Goal: Ask a question

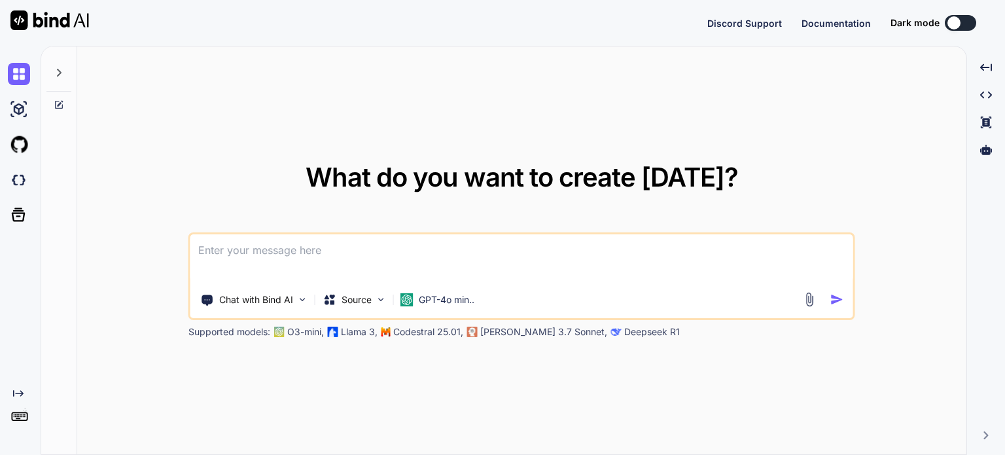
type textarea "x"
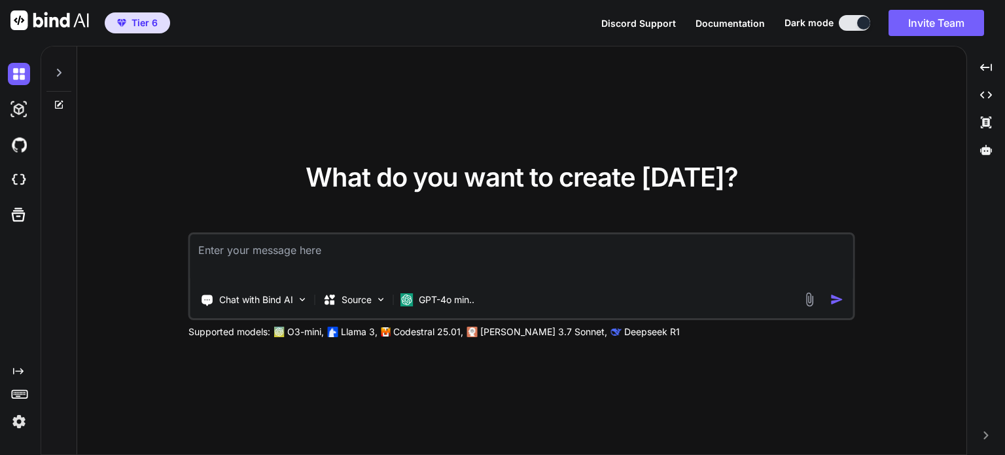
click at [219, 380] on div "What do you want to create [DATE]? Chat with Bind AI Source GPT-4o min.. Suppor…" at bounding box center [521, 250] width 889 height 409
click at [432, 297] on p "GPT-4o min.." at bounding box center [447, 299] width 56 height 13
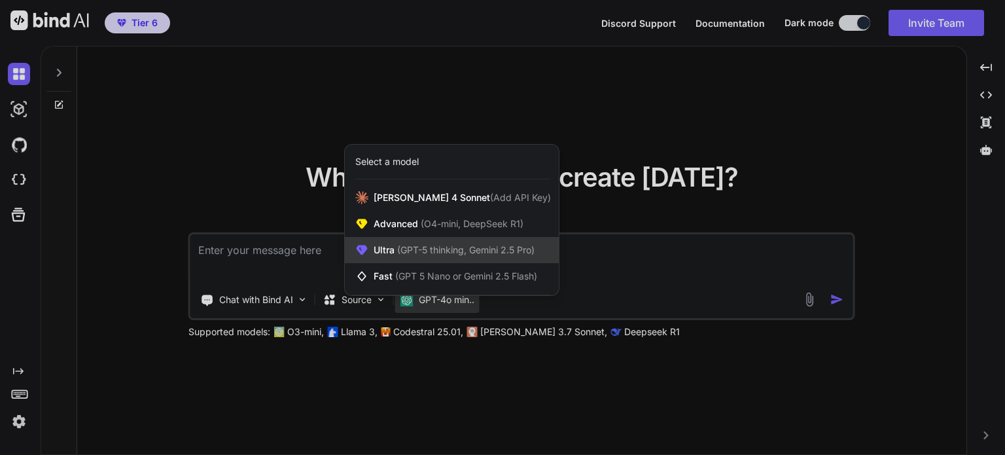
click at [415, 260] on div "Ultra (GPT-5 thinking, Gemini 2.5 Pro)" at bounding box center [452, 250] width 214 height 26
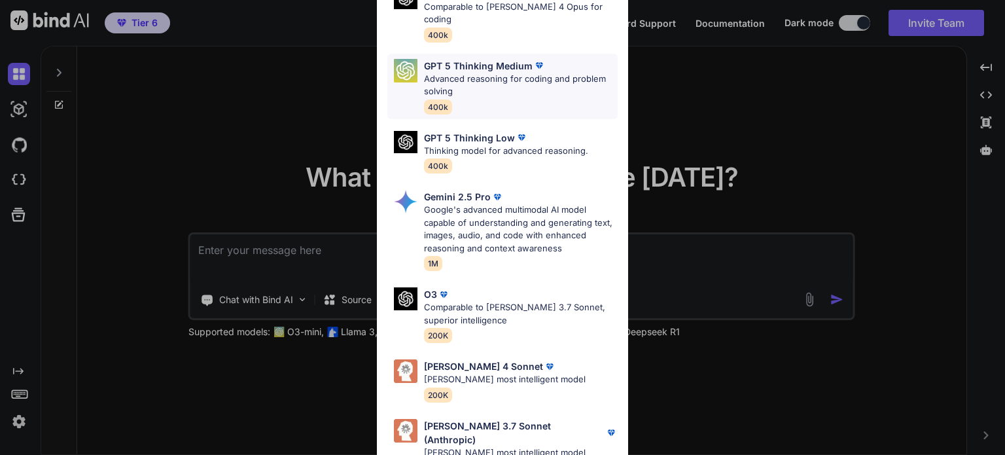
scroll to position [144, 0]
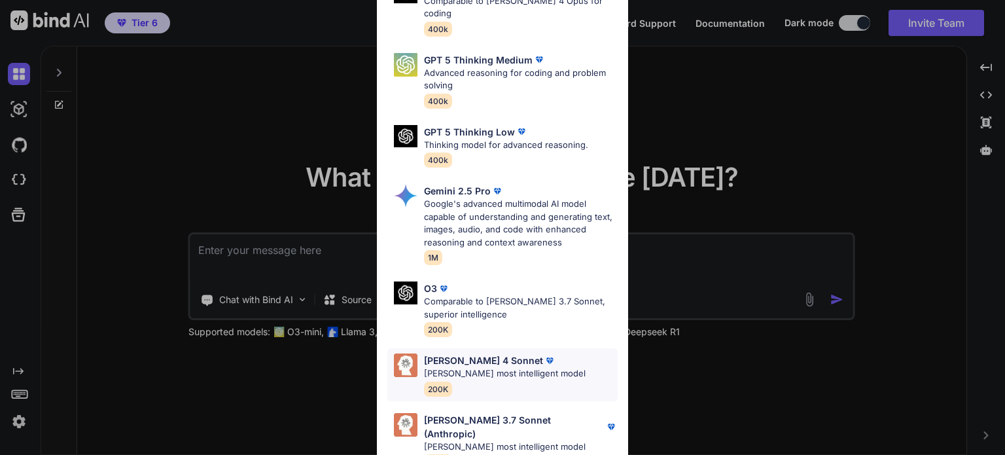
click at [470, 367] on p "[PERSON_NAME] most intelligent model" at bounding box center [505, 373] width 162 height 13
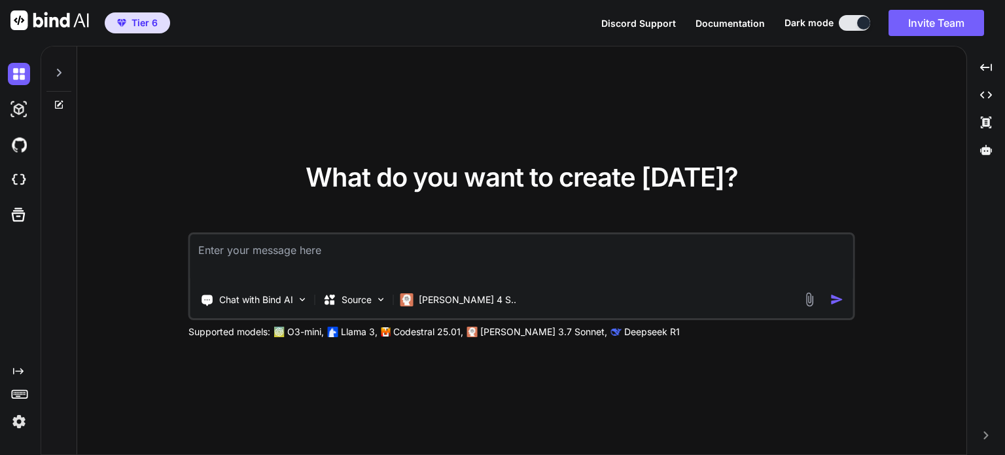
drag, startPoint x: 361, startPoint y: 365, endPoint x: 360, endPoint y: 347, distance: 18.3
click at [360, 363] on div "What do you want to create [DATE]? Chat with Bind AI Source [PERSON_NAME] 4 S..…" at bounding box center [521, 250] width 889 height 409
click at [342, 298] on p "Source" at bounding box center [356, 299] width 30 height 13
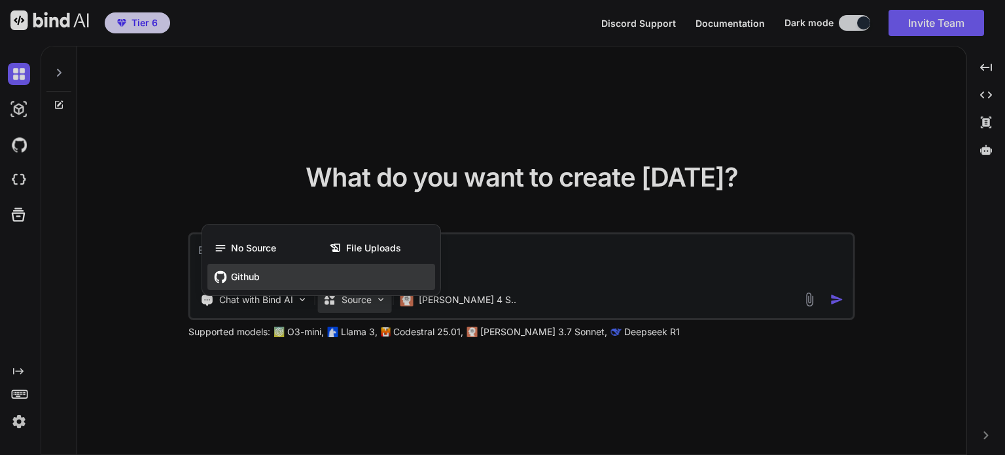
click at [251, 277] on span "Github" at bounding box center [245, 276] width 29 height 13
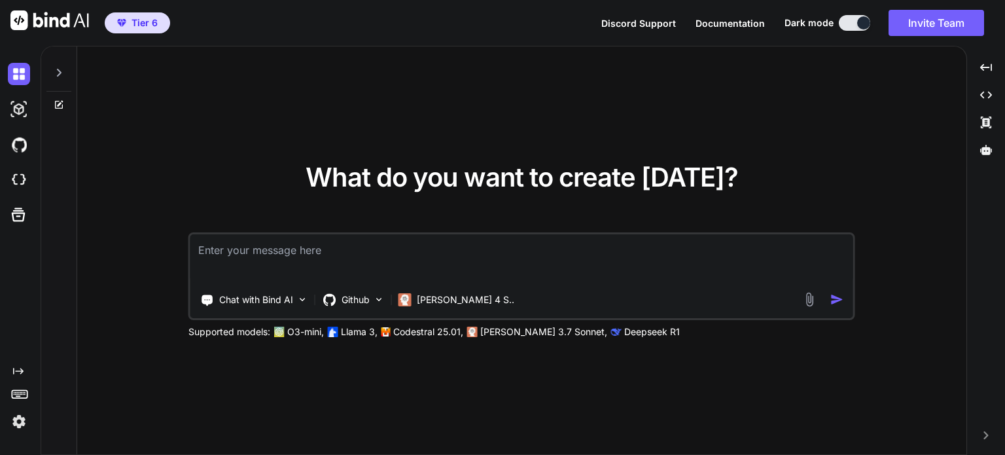
drag, startPoint x: 353, startPoint y: 396, endPoint x: 288, endPoint y: 324, distance: 97.2
click at [351, 382] on div "What do you want to create [DATE]? Chat with Bind AI Github [PERSON_NAME] 4 S..…" at bounding box center [521, 250] width 889 height 409
click at [398, 402] on div "What do you want to create [DATE]? Chat with Bind AI Github [PERSON_NAME] 4 S..…" at bounding box center [521, 250] width 889 height 409
click at [901, 300] on div "What do you want to create [DATE]? Chat with Bind AI Github [PERSON_NAME] 4 S..…" at bounding box center [521, 250] width 889 height 409
click at [394, 248] on textarea at bounding box center [521, 258] width 663 height 48
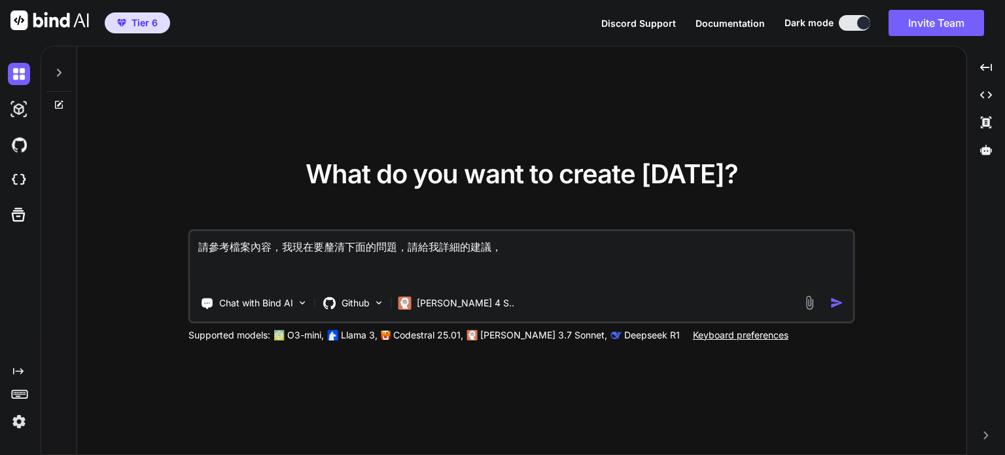
paste textarea "1. 報名活動頁面顯示元素 2. 參與人的資訊揭露要在什麼環節 3. 有沒有什麼相關的規則 4. 活動/合作者內容提供者的頁面 5. 學生的主頁顯示的項目，（…"
type textarea "請參考檔案內容，我現在要釐清下面的問題，請給我詳細的建議， 1. 報名活動頁面顯示元素 2. 參與人的資訊揭露要在什麼環節 3. 有沒有什麼相關的規則 4. …"
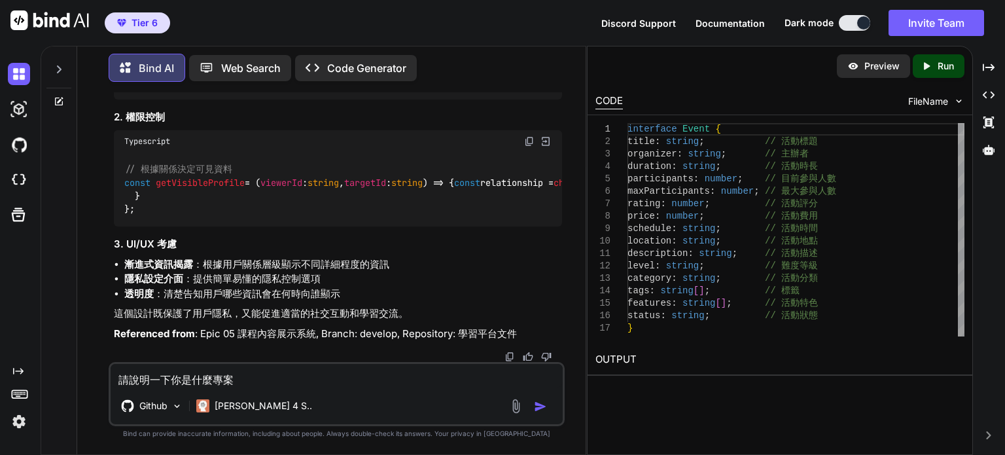
scroll to position [3121, 0]
click at [252, 374] on textarea "請說明一下你是什麼專案" at bounding box center [337, 376] width 452 height 24
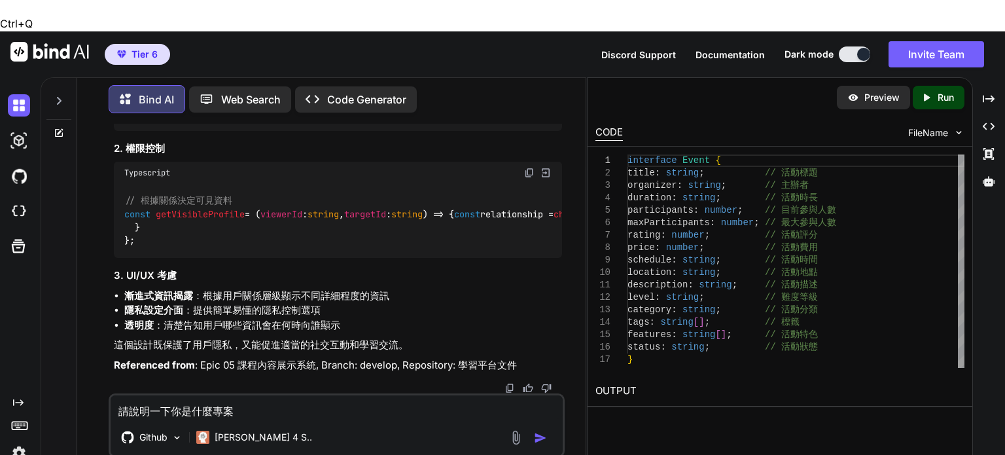
drag, startPoint x: 249, startPoint y: 379, endPoint x: 116, endPoint y: 379, distance: 132.8
click at [116, 395] on textarea "請說明一下你是什麼專案" at bounding box center [337, 407] width 452 height 24
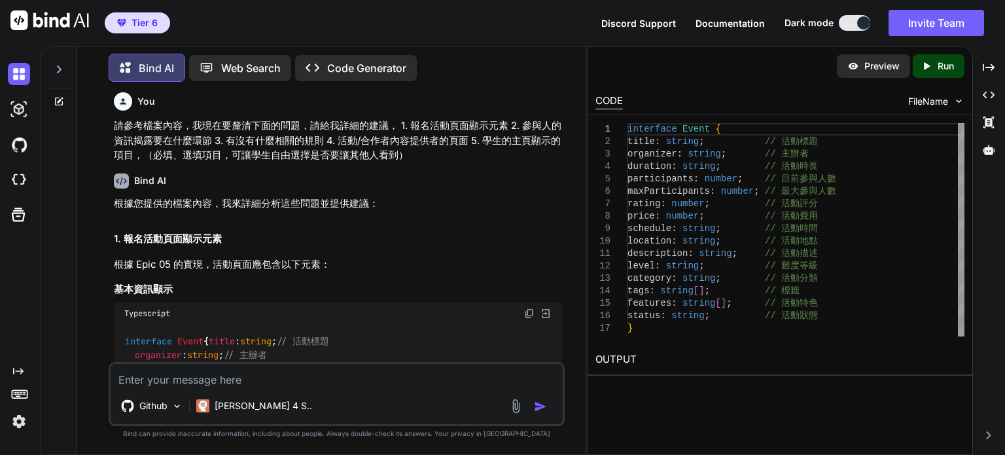
scroll to position [0, 0]
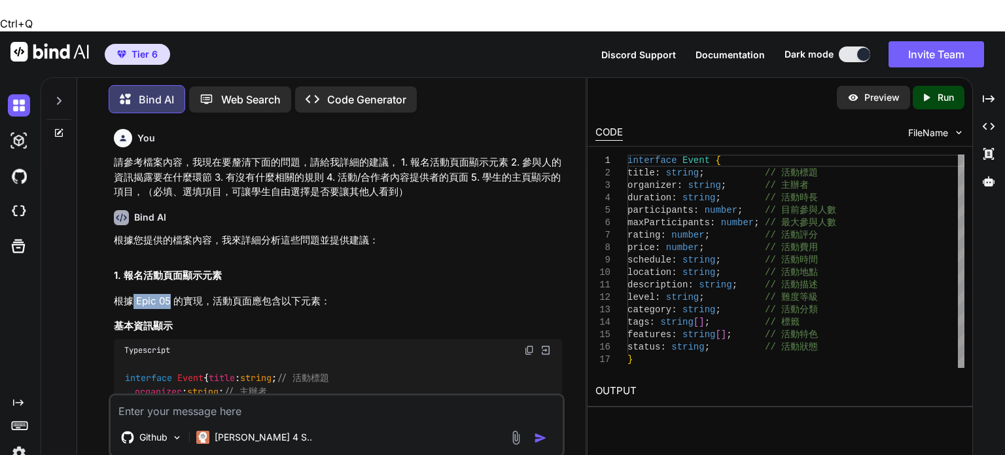
drag, startPoint x: 143, startPoint y: 272, endPoint x: 169, endPoint y: 272, distance: 26.2
click at [169, 294] on p "根據 Epic 05 的實現，活動頁面應包含以下元素：" at bounding box center [338, 301] width 448 height 15
click at [189, 294] on p "根據 Epic 05 的實現，活動頁面應包含以下元素：" at bounding box center [338, 301] width 448 height 15
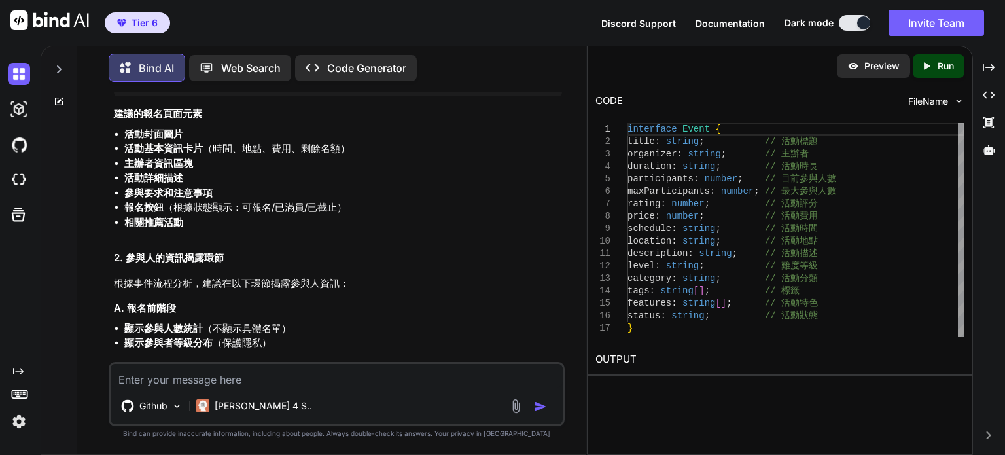
scroll to position [458, 0]
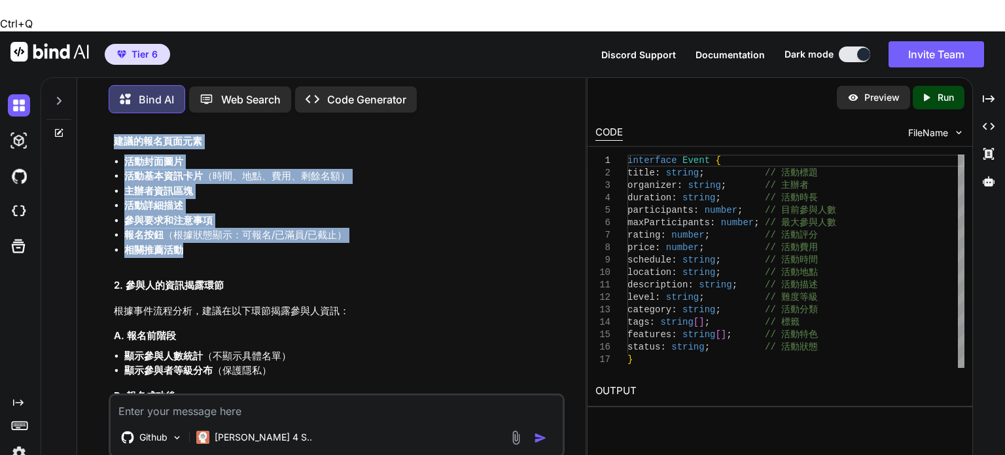
drag, startPoint x: 114, startPoint y: 135, endPoint x: 272, endPoint y: 246, distance: 192.5
click at [285, 249] on li "相關推薦活動" at bounding box center [343, 250] width 438 height 15
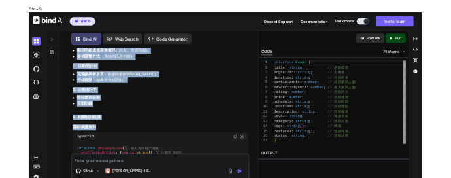
scroll to position [785, 0]
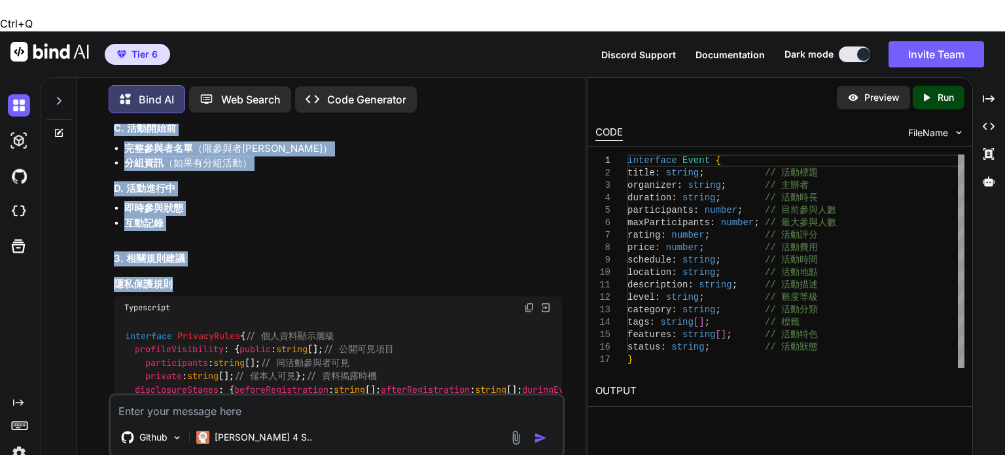
drag, startPoint x: 113, startPoint y: 131, endPoint x: 266, endPoint y: 276, distance: 211.0
click at [266, 276] on div "You 請參考檔案內容，我現在要釐清下面的問題，請給我詳細的建議， 1. 報名活動頁面顯示元素 2. 參與人的資訊揭露要在什麼環節 3. 有沒有什麼相關的規則…" at bounding box center [337, 258] width 453 height 269
copy div "建議的報名頁面元素 活動封面圖片 活動基本資訊卡片 （時間、地點、費用、剩餘名額） 主辦者資訊區塊 活動詳細描述 參與要求和注意事項 報名按鈕 （根據狀態顯示…"
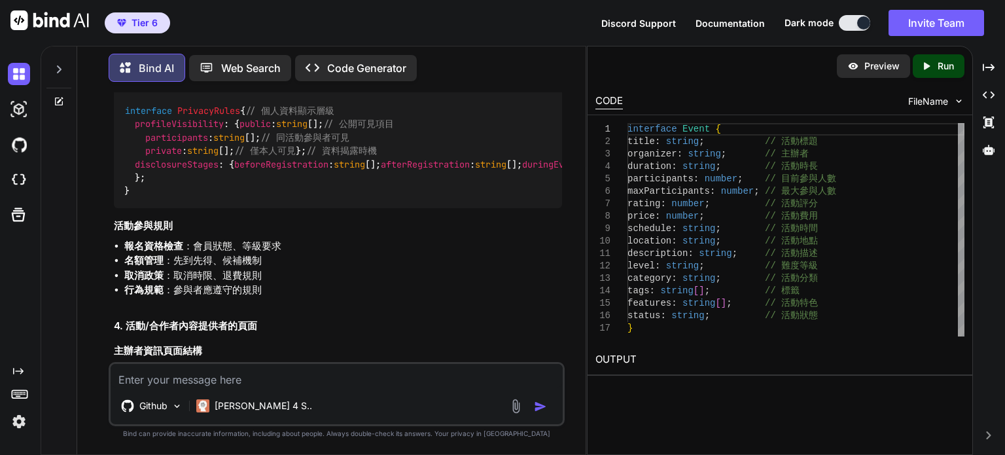
scroll to position [981, 0]
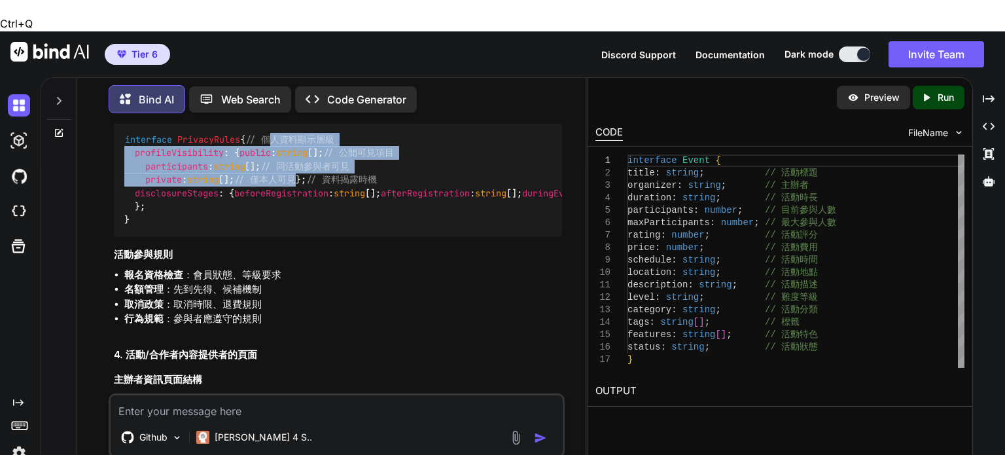
drag, startPoint x: 156, startPoint y: 148, endPoint x: 337, endPoint y: 205, distance: 189.9
click at [337, 205] on div "interface PrivacyRules { // 個人資料顯示層級 profileVisibility : { public : string []; …" at bounding box center [338, 179] width 448 height 114
copy code "人資料顯示層級 profileVisibility : { public : string []; // 公開可見項目 participants : stri…"
drag, startPoint x: 153, startPoint y: 148, endPoint x: 364, endPoint y: 201, distance: 217.2
click at [364, 201] on div "interface PrivacyRules { // 個人資料顯示層級 profileVisibility : { public : string []; …" at bounding box center [338, 179] width 448 height 114
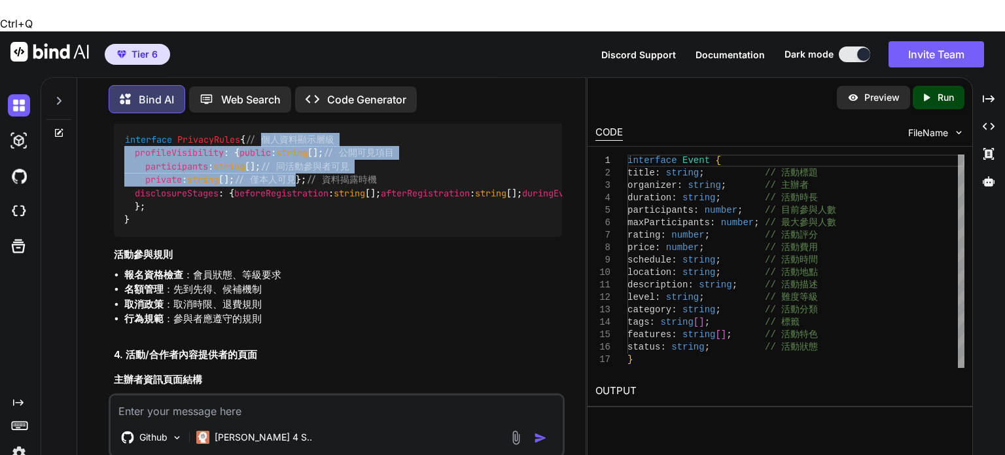
copy code "個人資料顯示層級 profileVisibility : { public : string []; // 公開可見項目 participants : str…"
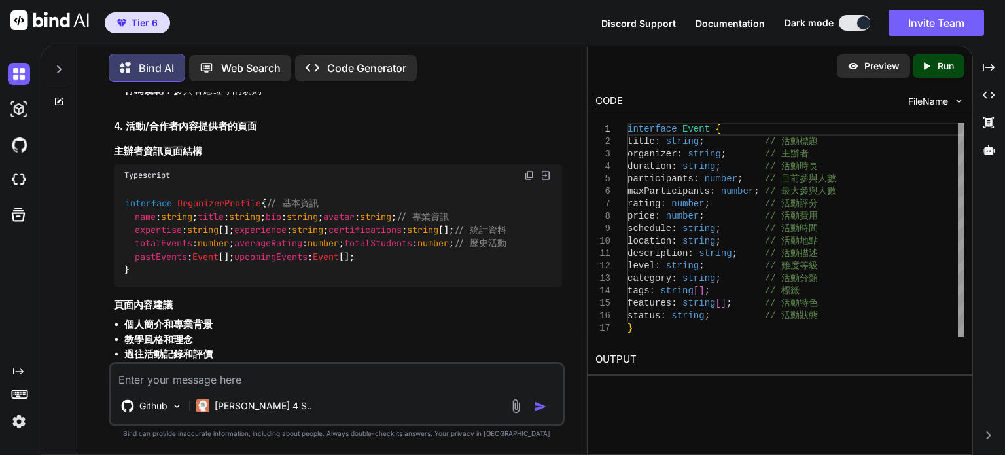
scroll to position [1177, 0]
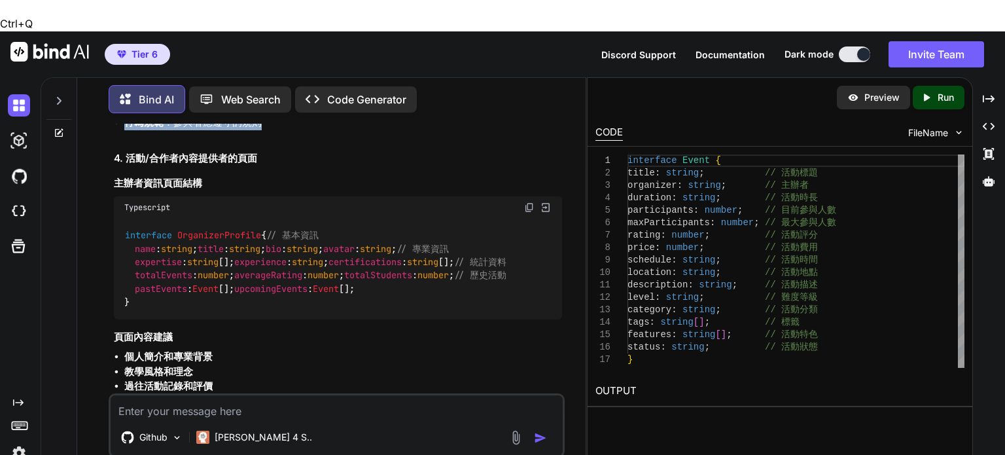
drag, startPoint x: 114, startPoint y: 169, endPoint x: 277, endPoint y: 232, distance: 174.3
click at [277, 232] on div "根據您提供的檔案內容，我來詳細分析這些問題並提供建議： 1. 報名活動頁面顯示元素 根據 Epic 05 的實現，活動頁面應包含以下元素： 基本資訊顯示 Ty…" at bounding box center [338, 318] width 448 height 2527
copy div "活動參與規則 報名資格檢查 ：會員狀態、等級要求 名額管理 ：先到先得、候補機制 取消政策 ：取消時限、退費規則 行為規範 ：參與者應遵守的規則"
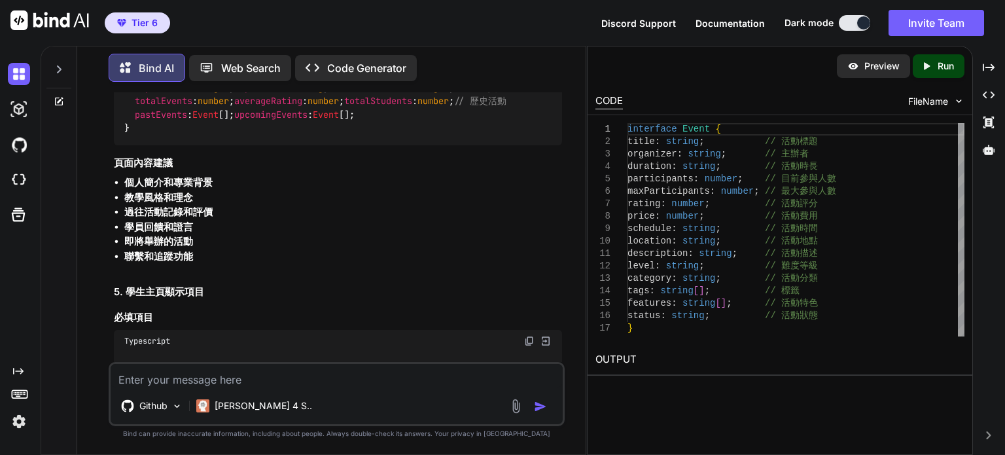
scroll to position [1308, 0]
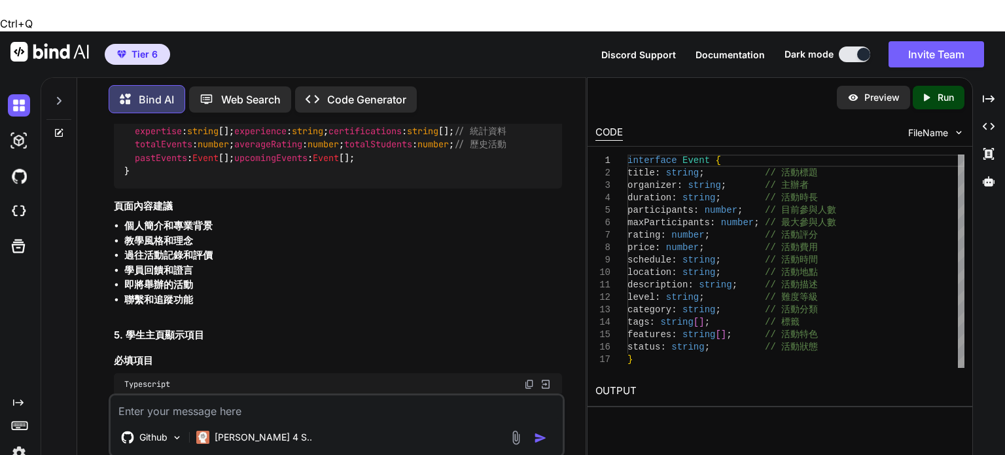
drag, startPoint x: 115, startPoint y: 143, endPoint x: 215, endPoint y: 169, distance: 102.6
click at [215, 169] on div "根據您提供的檔案內容，我來詳細分析這些問題並提供建議： 1. 報名活動頁面顯示元素 根據 Epic 05 的實現，活動頁面應包含以下元素： 基本資訊顯示 Ty…" at bounding box center [338, 188] width 448 height 2527
copy div "4. 活動/合作者內容提供者的頁面 主辦者資訊頁面結構"
click at [934, 31] on div "Ctrl+Q" at bounding box center [502, 15] width 1005 height 31
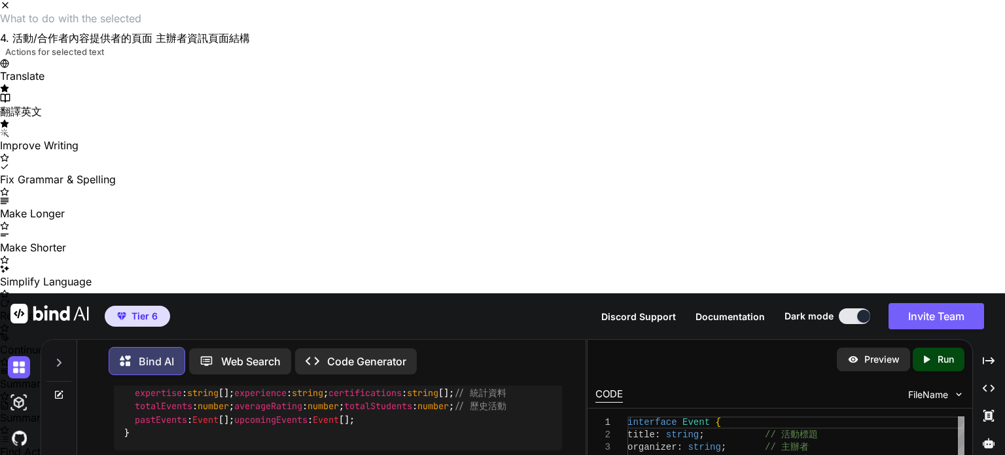
click at [194, 359] on code "interface OrganizerProfile { // 基本資訊 name : string ; title : string ; bio : str…" at bounding box center [315, 399] width 382 height 80
drag, startPoint x: 114, startPoint y: 143, endPoint x: 201, endPoint y: 162, distance: 89.7
click at [201, 162] on div "根據您提供的檔案內容，我來詳細分析這些問題並提供建議： 1. 報名活動頁面顯示元素 根據 Epic 05 的實現，活動頁面應包含以下元素： 基本資訊顯示 Ty…" at bounding box center [338, 449] width 448 height 2527
copy div "4. 活動/合作者內容提供者的頁面 主辦者資訊頁面結構"
click at [229, 373] on span "string" at bounding box center [244, 379] width 31 height 12
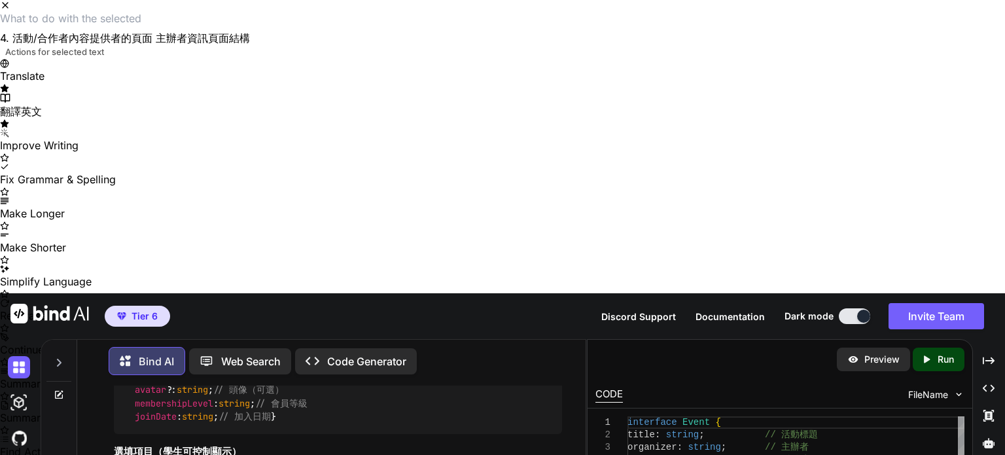
scroll to position [1635, 0]
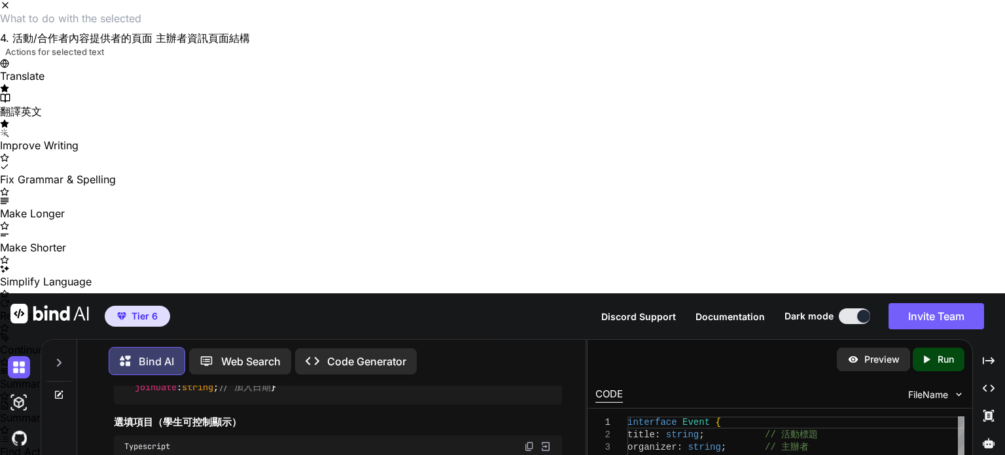
drag, startPoint x: 114, startPoint y: 192, endPoint x: 190, endPoint y: 286, distance: 120.5
click at [190, 286] on div "根據您提供的檔案內容，我來詳細分析這些問題並提供建議： 1. 報名活動頁面顯示元素 根據 Epic 05 的實現，活動頁面應包含以下元素： 基本資訊顯示 Ty…" at bounding box center [338, 122] width 448 height 2527
copy div "頁面內容建議 個人簡介和專業背景 教學風格和理念 過往活動記錄和評價 學員回饋和證言 即將舉辦的活動 聯繫和追蹤功能"
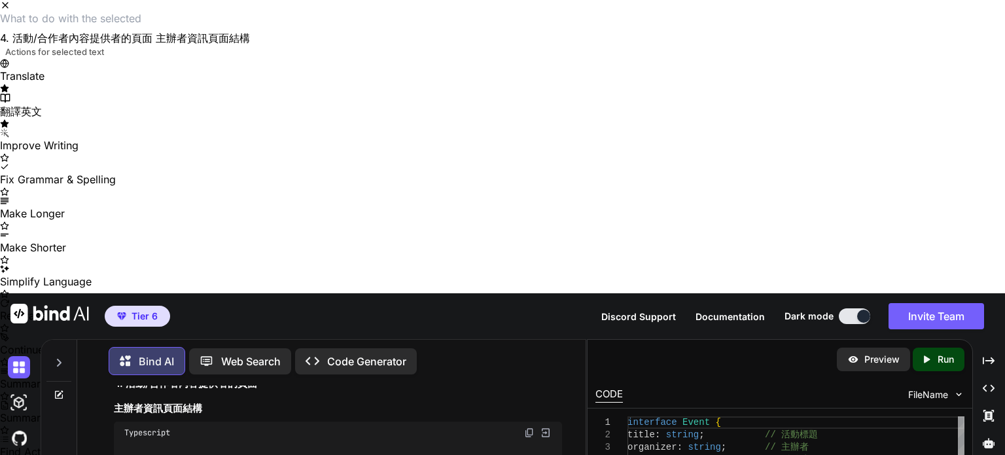
scroll to position [1243, 0]
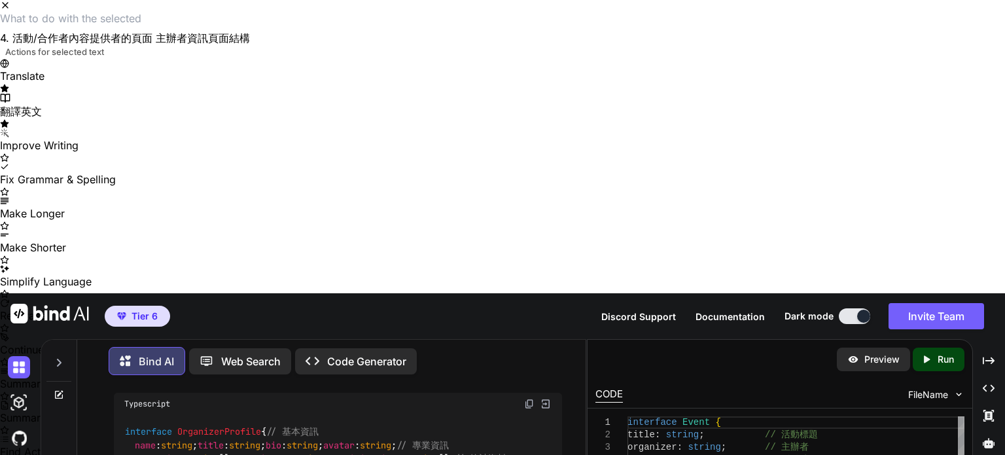
drag, startPoint x: 114, startPoint y: 209, endPoint x: 260, endPoint y: 209, distance: 145.9
click at [260, 347] on h2 "4. 活動/合作者內容提供者的頁面" at bounding box center [338, 354] width 448 height 15
copy h2 "4. 活動/合作者內容提供者的頁面"
click at [10, 10] on icon "Close" at bounding box center [5, 5] width 10 height 10
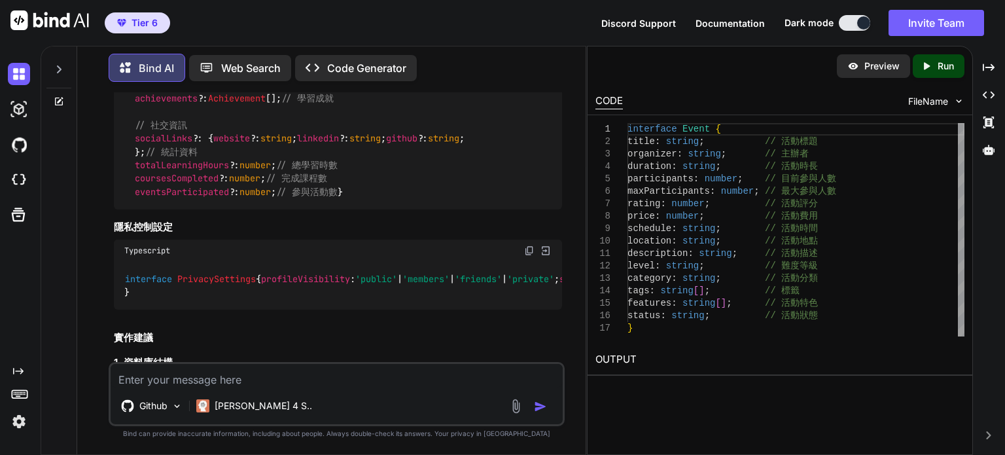
scroll to position [1831, 0]
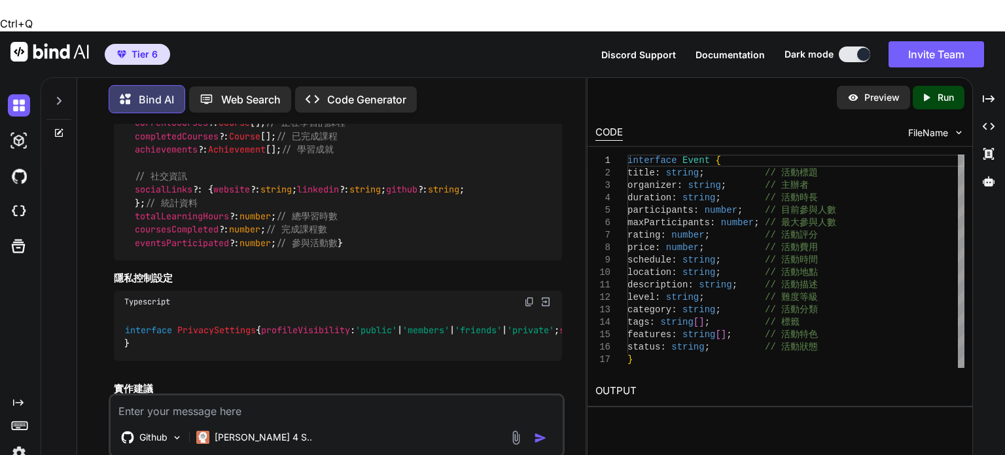
drag, startPoint x: 115, startPoint y: 123, endPoint x: 215, endPoint y: 146, distance: 102.0
copy div "5. 學生主頁顯示項目 必填項目"
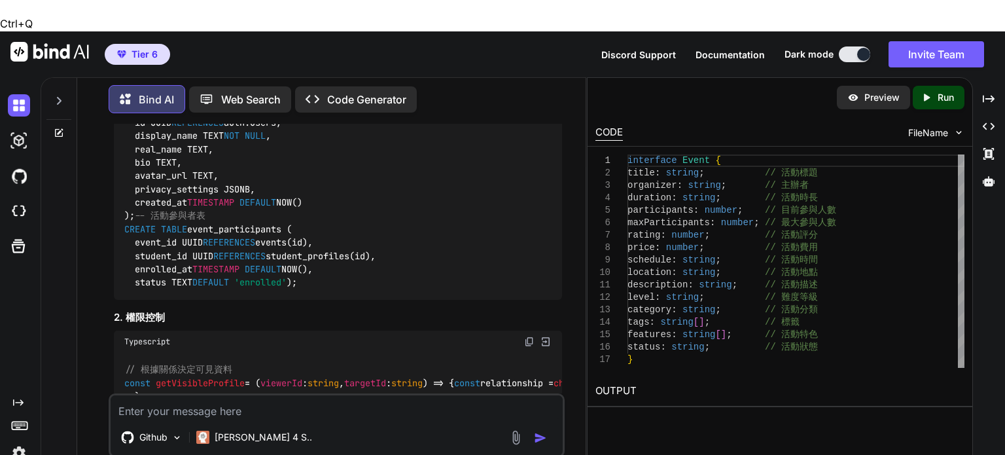
scroll to position [2224, 0]
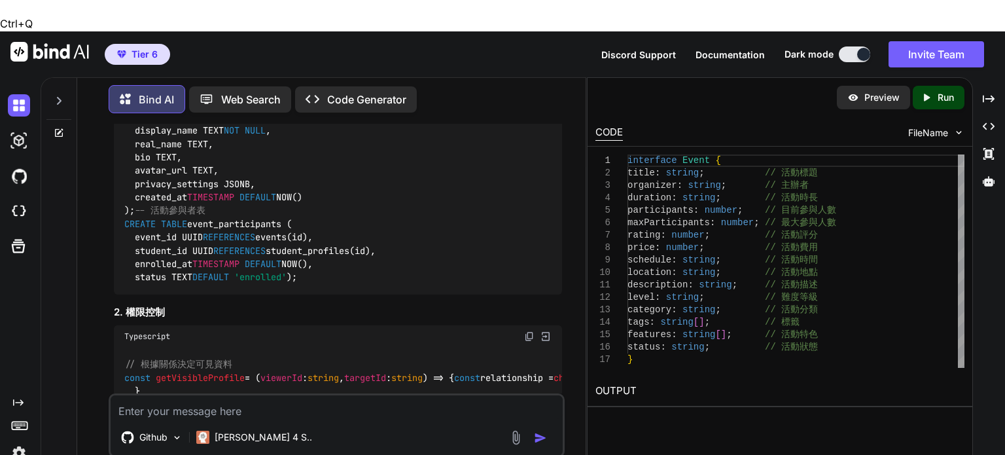
drag, startPoint x: 115, startPoint y: 108, endPoint x: 385, endPoint y: 276, distance: 317.6
copy div "選填項目（學生可控制顯示） Typescript interface StudentProfileOptional { // 個人資訊 realName ?:…"
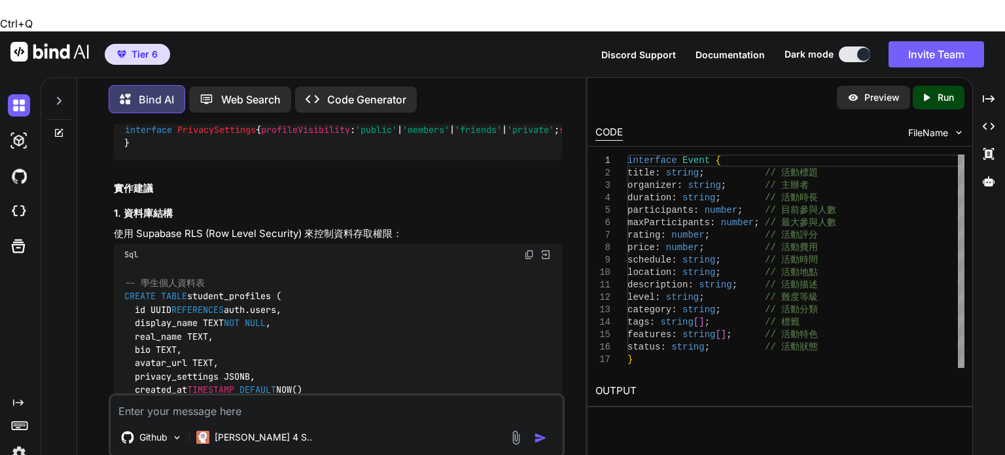
scroll to position [2028, 0]
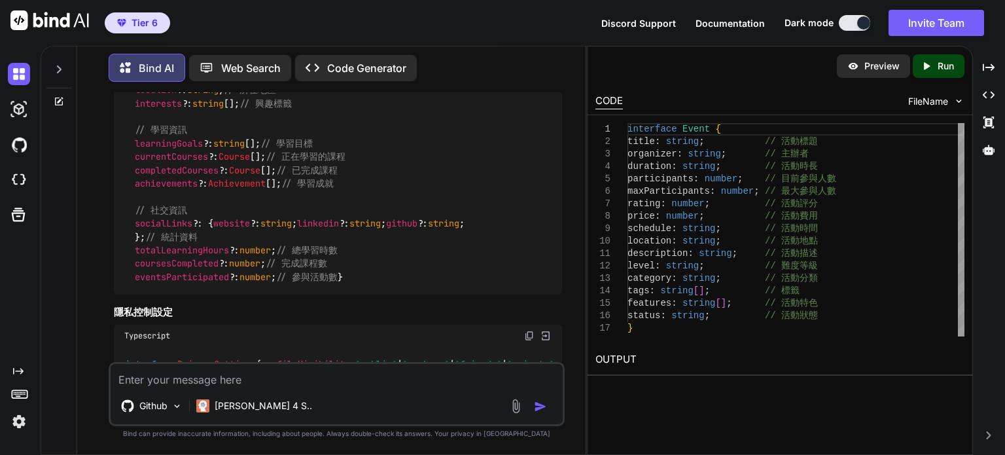
scroll to position [1766, 0]
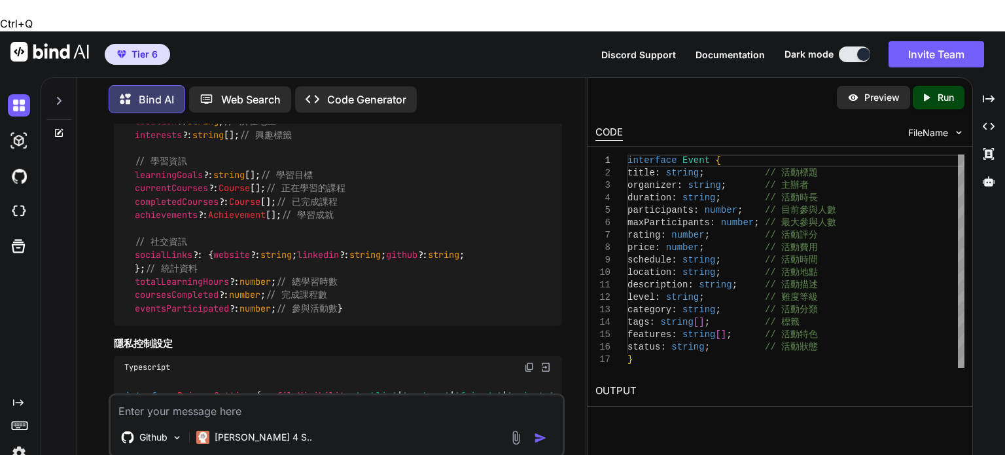
drag, startPoint x: 136, startPoint y: 283, endPoint x: 337, endPoint y: 319, distance: 204.0
drag, startPoint x: 126, startPoint y: 283, endPoint x: 358, endPoint y: 321, distance: 235.4
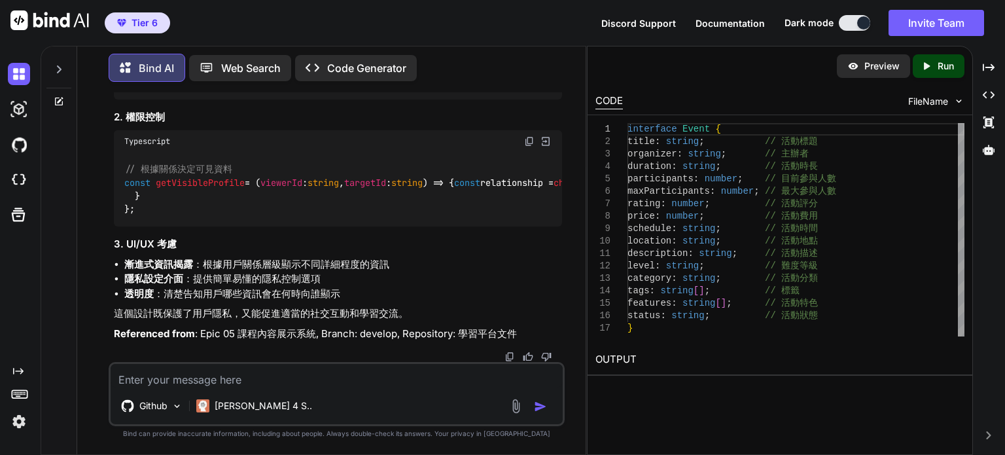
scroll to position [3121, 0]
click at [266, 376] on textarea at bounding box center [337, 376] width 452 height 24
paste textarea "8.loremi dolors ametcons（ad、el、se、doei） tempori utlabo etdolorem aliq（enimad：mi…"
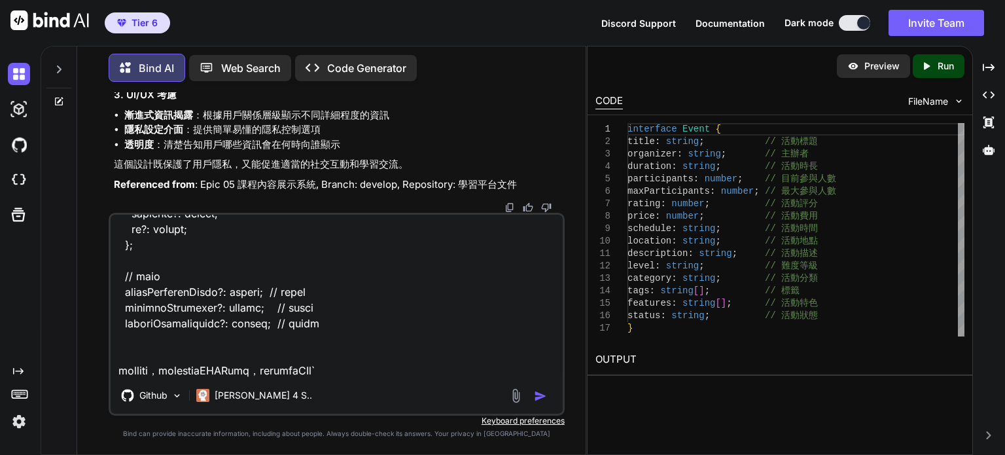
type textarea "8.loremi dolors ametcons（ad、el、se、doei） tempori utlabo etdolorem aliq（enimad：mi…"
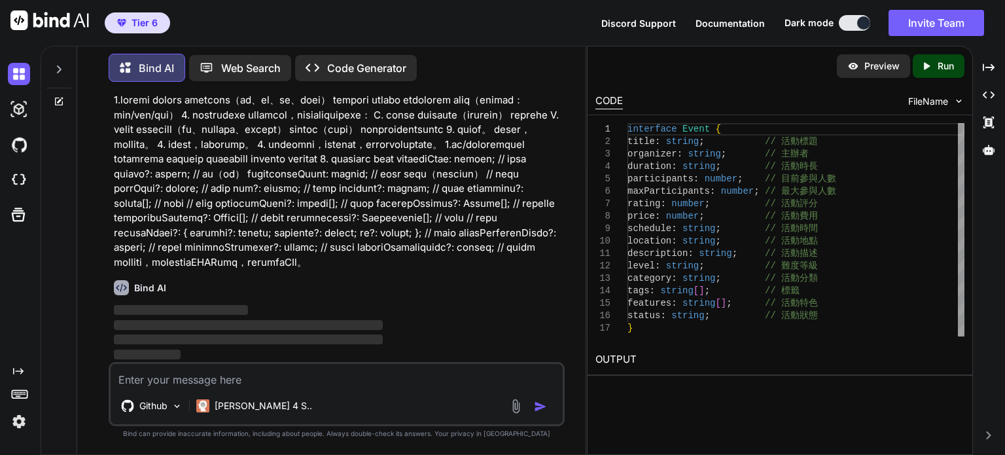
scroll to position [3480, 0]
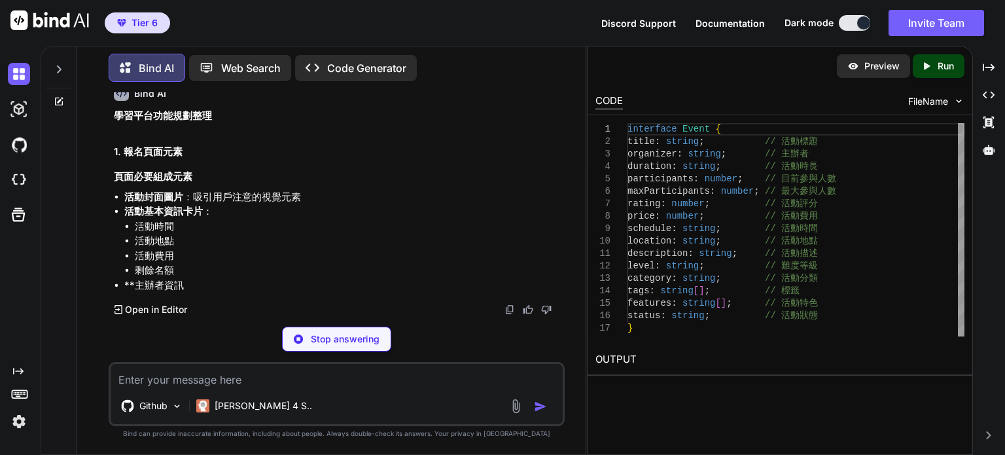
click at [20, 420] on img at bounding box center [19, 421] width 22 height 22
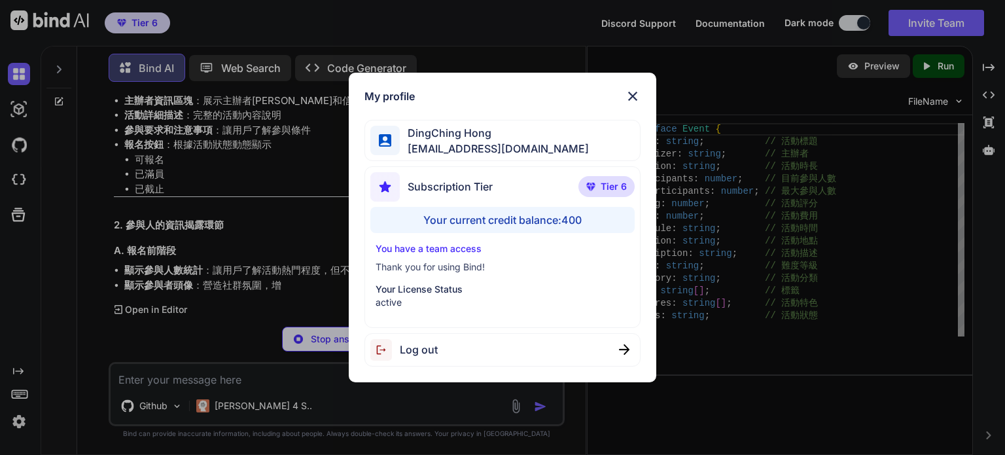
click at [636, 90] on img at bounding box center [633, 96] width 16 height 16
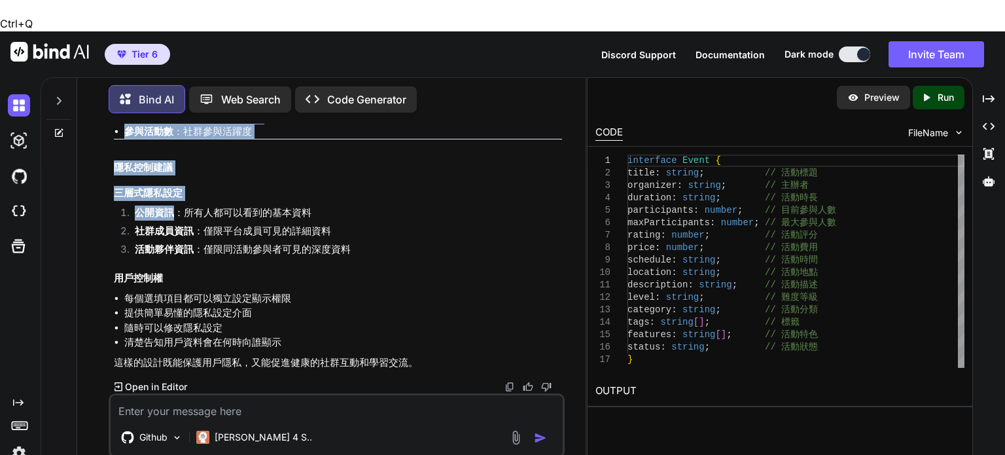
scroll to position [4771, 0]
drag, startPoint x: 115, startPoint y: 196, endPoint x: 275, endPoint y: 169, distance: 162.5
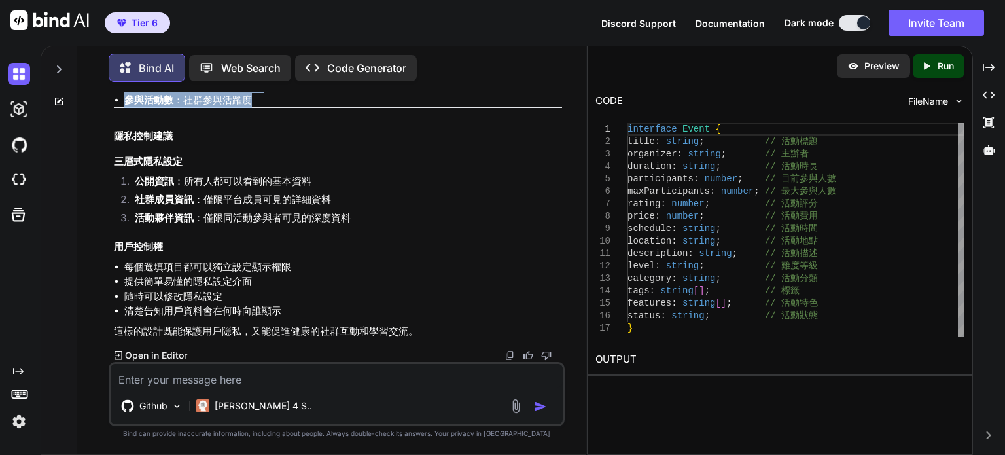
click at [252, 375] on textarea at bounding box center [337, 376] width 452 height 24
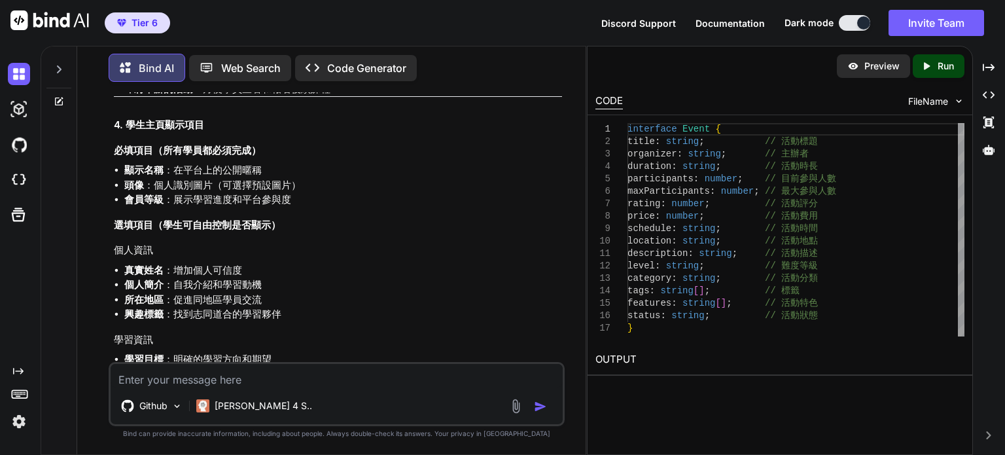
scroll to position [3659, 0]
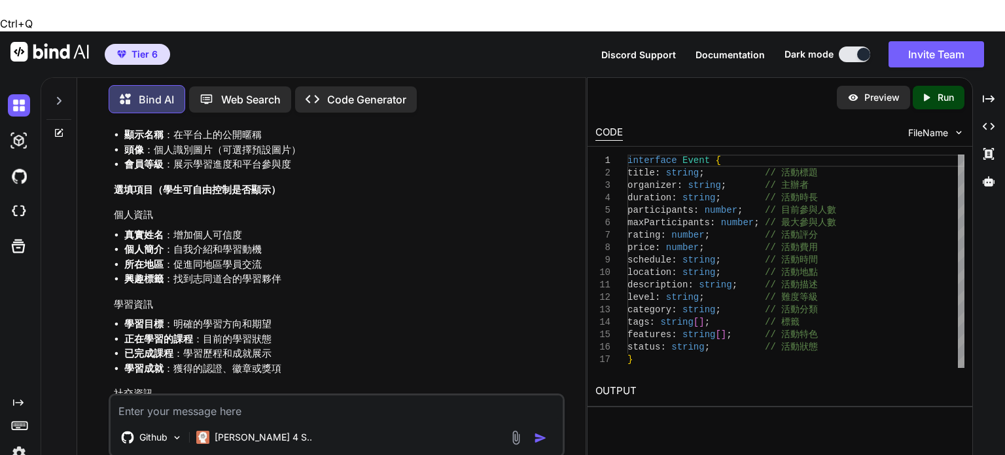
drag, startPoint x: 113, startPoint y: 129, endPoint x: 125, endPoint y: 154, distance: 27.8
click at [125, 154] on div "You 請參考檔案內容，我現在要釐清下面的問題，請給我詳細的建議， 1. 報名活動頁面顯示元素 2. 參與人的資訊揭露要在什麼環節 3. 有沒有什麼相關的規則…" at bounding box center [337, 258] width 453 height 269
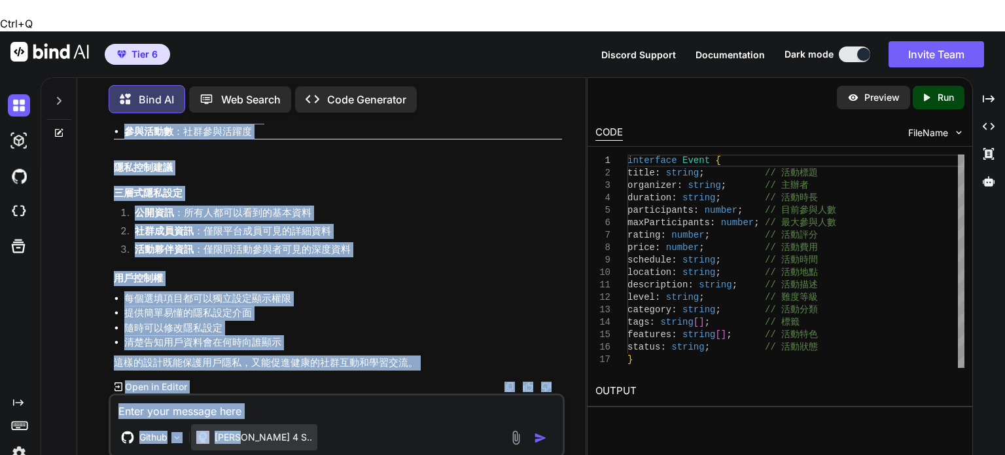
scroll to position [4836, 0]
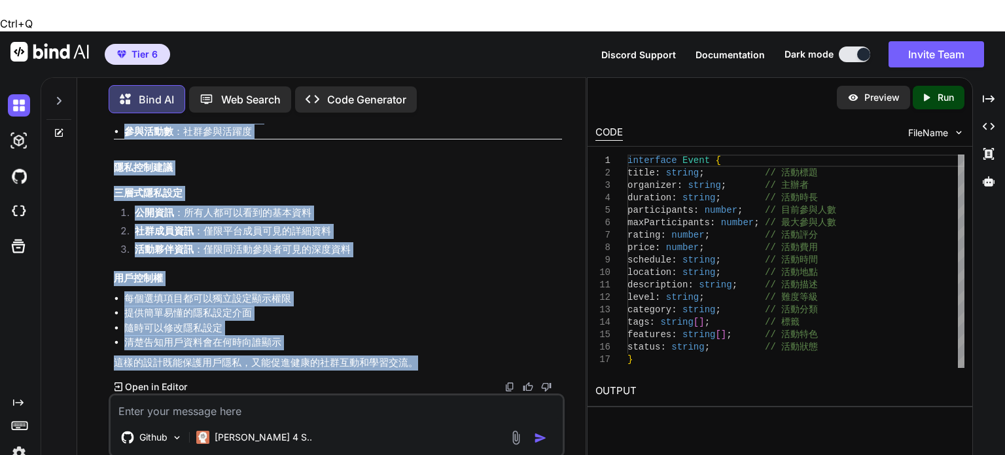
drag, startPoint x: 115, startPoint y: 129, endPoint x: 466, endPoint y: 325, distance: 401.8
click at [487, 335] on li "清楚告知用戶資料會在何時向誰顯示" at bounding box center [343, 342] width 438 height 15
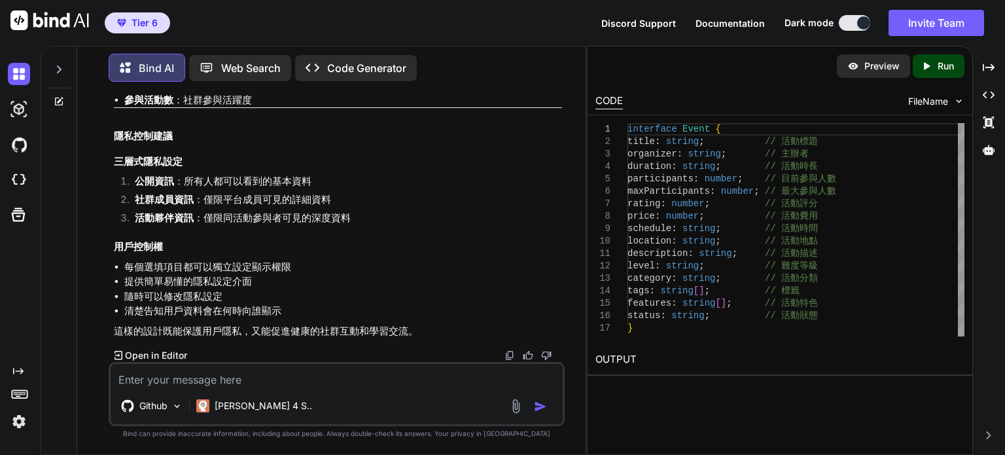
click at [508, 355] on img at bounding box center [509, 355] width 10 height 10
click at [18, 135] on img at bounding box center [19, 144] width 22 height 22
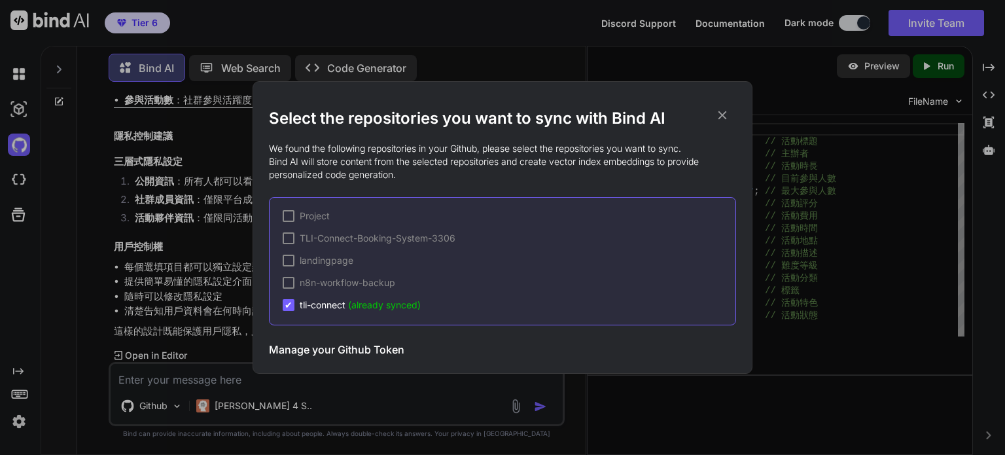
click at [726, 114] on icon at bounding box center [722, 115] width 14 height 14
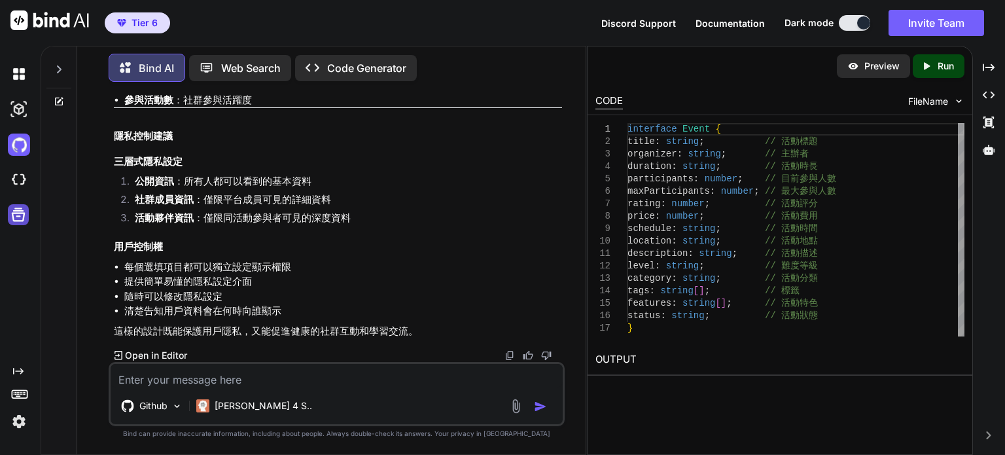
click at [16, 211] on icon at bounding box center [19, 215] width 14 height 14
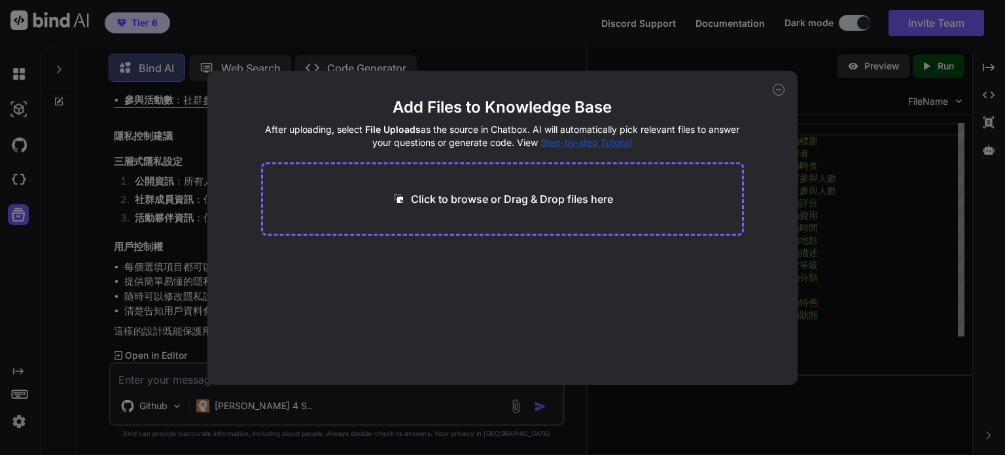
click at [27, 258] on div "Add Files to Knowledge Base After uploading, select File Uploads as the source …" at bounding box center [502, 227] width 1005 height 455
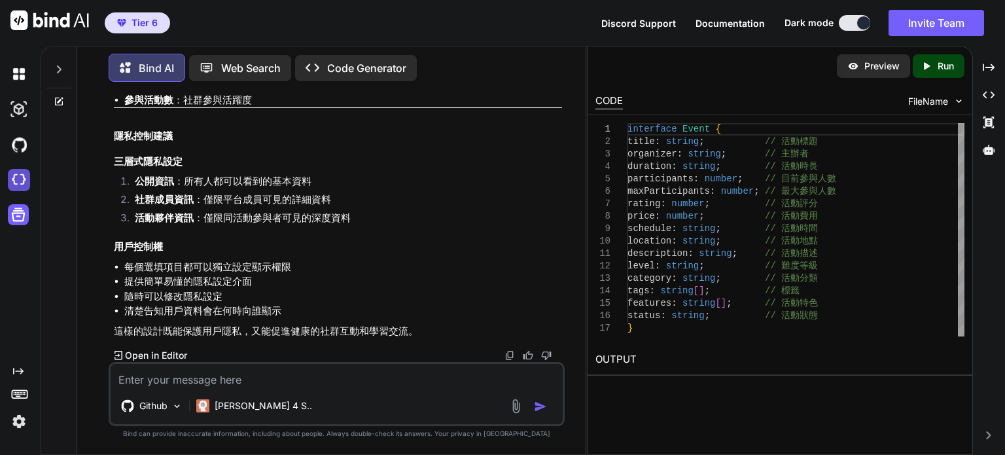
click at [15, 185] on img at bounding box center [19, 180] width 22 height 22
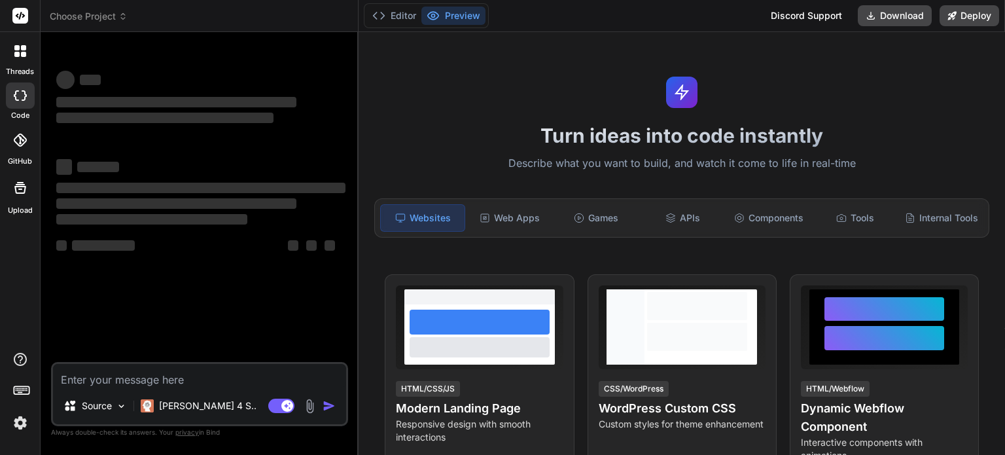
click at [24, 147] on div at bounding box center [20, 140] width 29 height 29
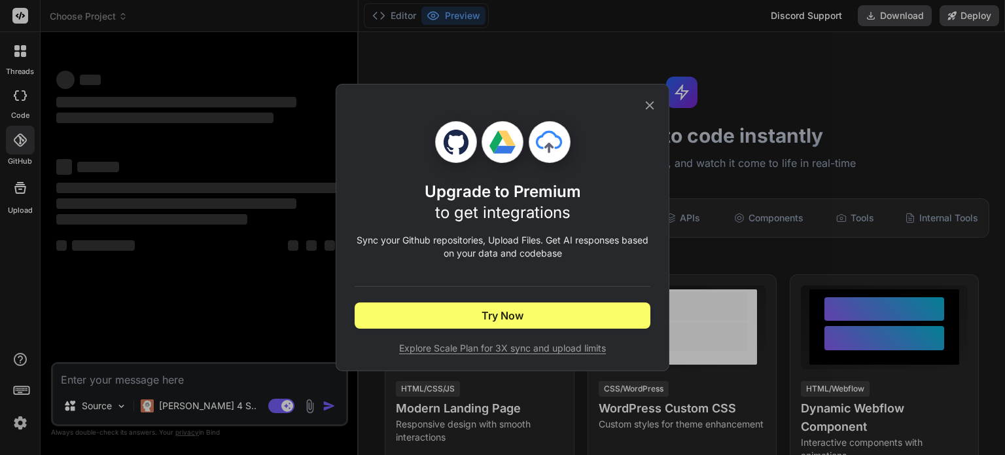
click at [653, 104] on icon at bounding box center [649, 105] width 14 height 14
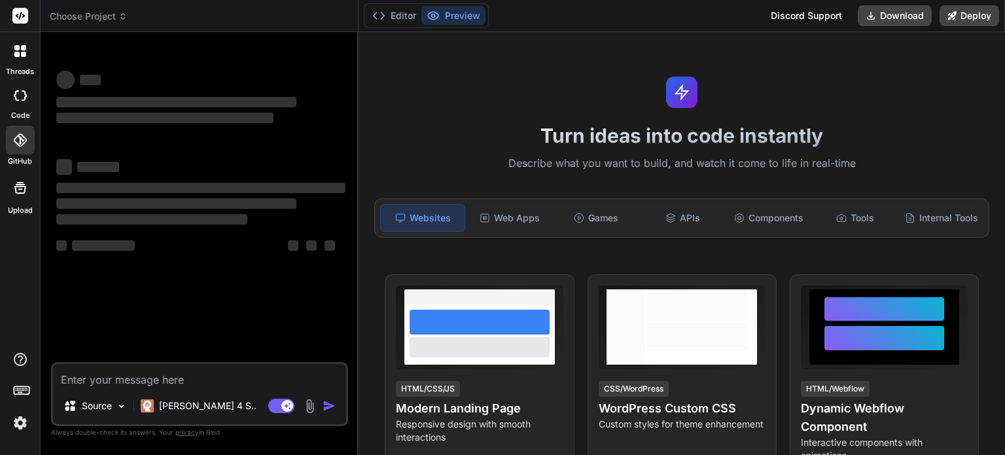
click at [22, 426] on img at bounding box center [20, 422] width 22 height 22
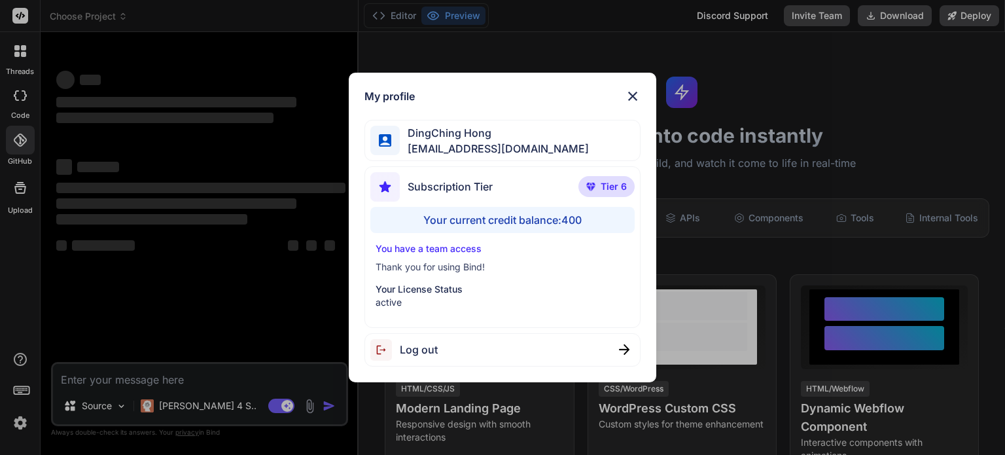
click at [165, 289] on div "My profile DingChing Hong dingching721202@gmail.com Subscription Tier Tier 6 Yo…" at bounding box center [502, 227] width 1005 height 455
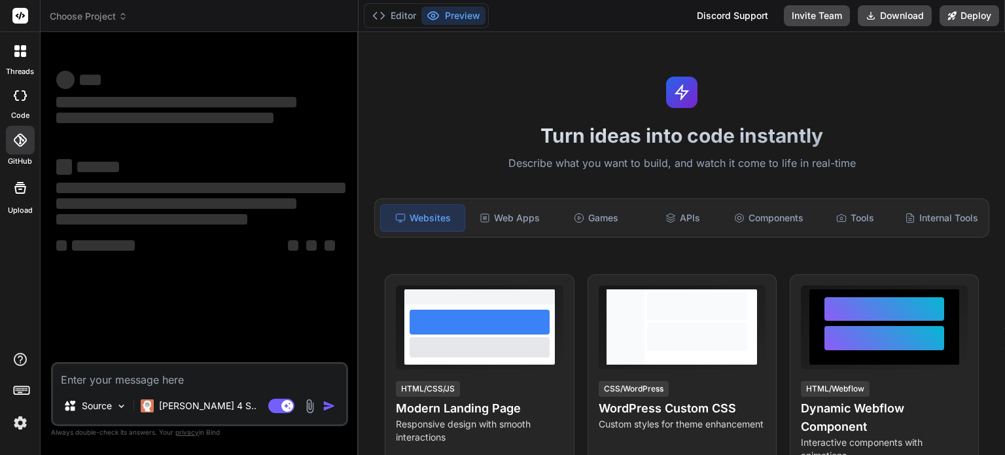
click at [21, 138] on icon at bounding box center [19, 139] width 13 height 13
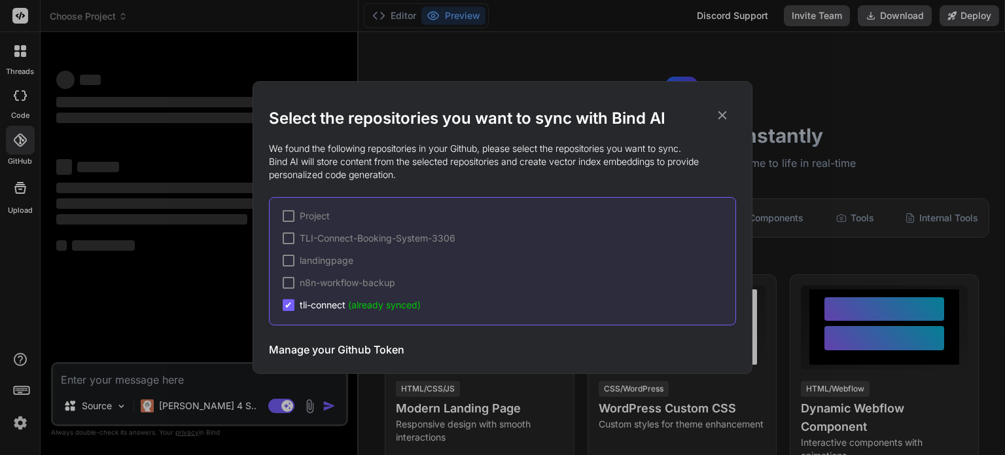
click at [105, 191] on div "Select the repositories you want to sync with Bind AI We found the following re…" at bounding box center [502, 227] width 1005 height 455
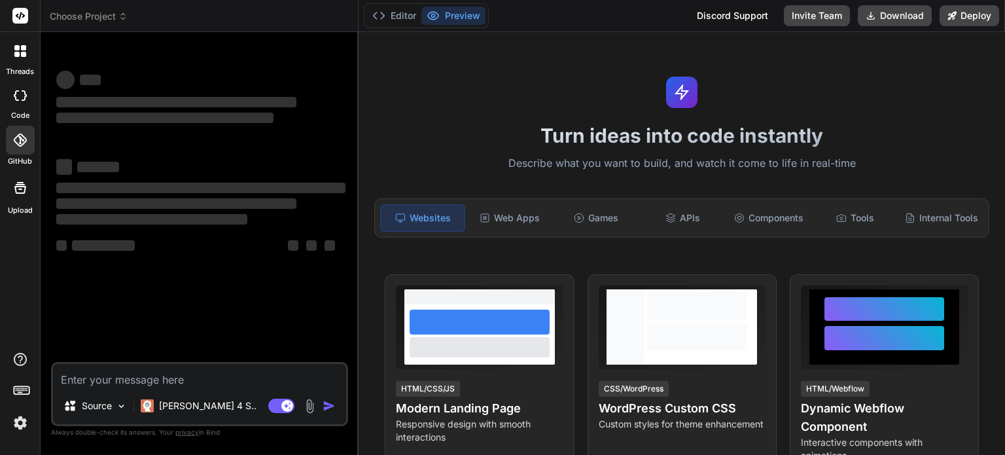
click at [20, 103] on div at bounding box center [20, 95] width 29 height 26
click at [20, 143] on icon at bounding box center [19, 139] width 13 height 13
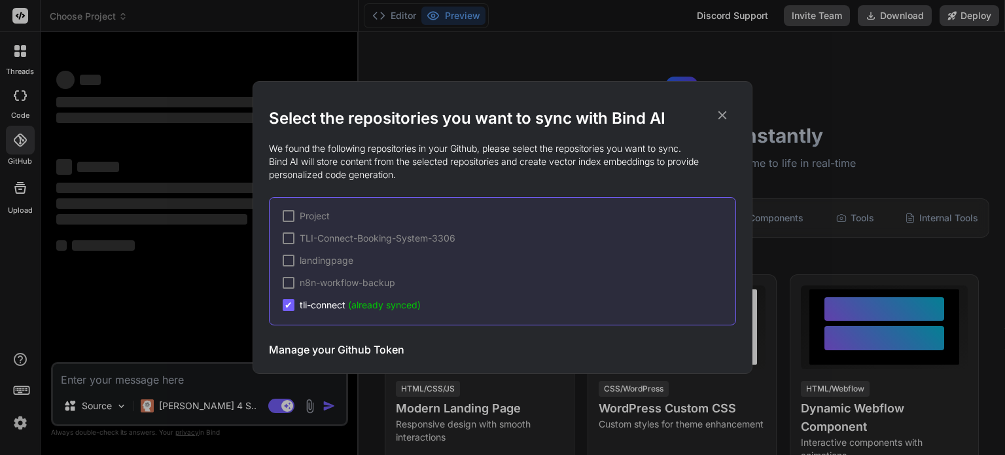
click at [334, 305] on span "tli-connect (already synced)" at bounding box center [360, 304] width 121 height 13
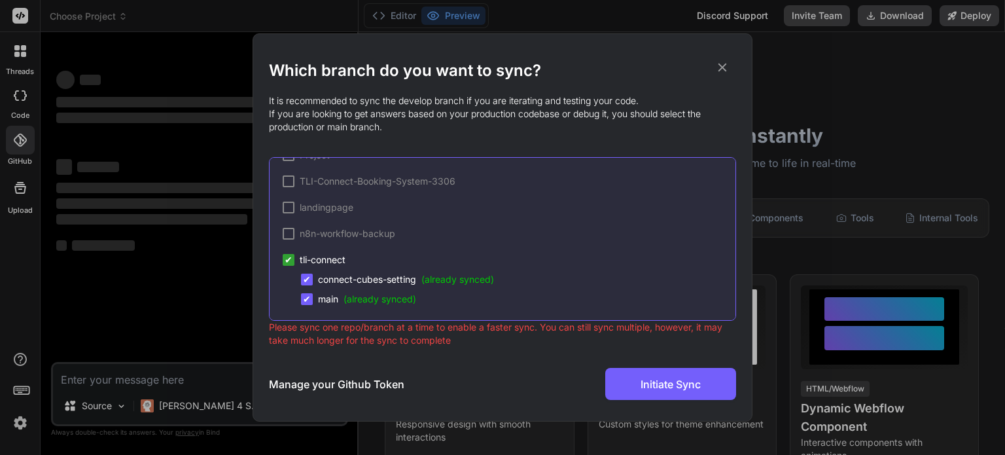
scroll to position [23, 0]
click at [383, 383] on h3 "Manage your Github Token" at bounding box center [336, 384] width 135 height 16
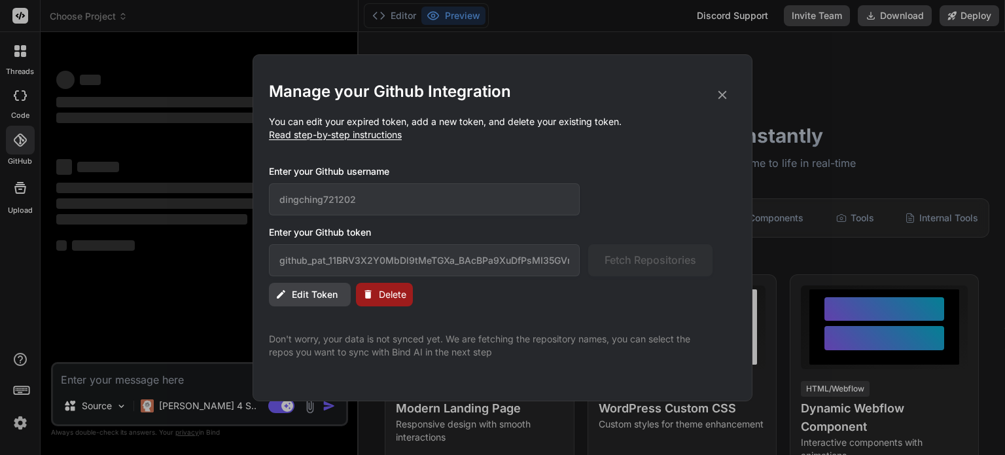
click at [366, 138] on span "Read step-by-step instructions" at bounding box center [335, 134] width 133 height 11
click at [400, 135] on span "Read step-by-step instructions" at bounding box center [335, 134] width 133 height 11
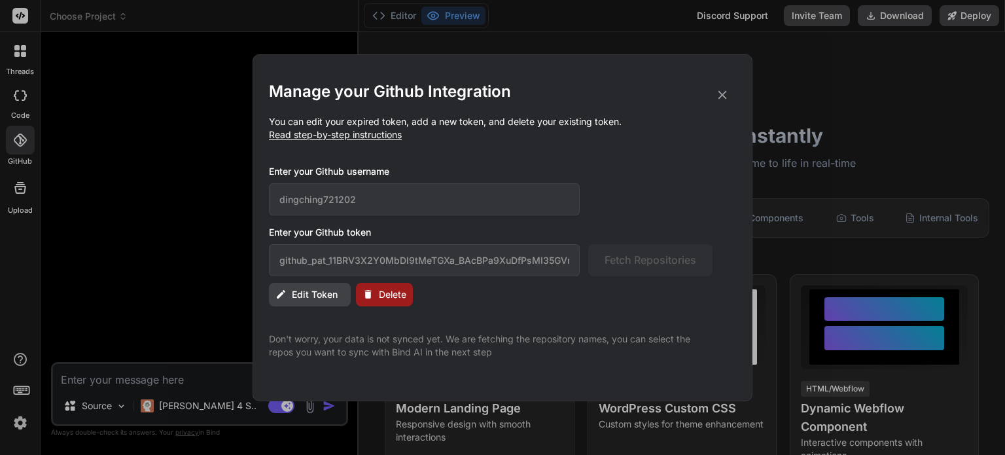
click at [360, 134] on span "Read step-by-step instructions" at bounding box center [335, 134] width 133 height 11
click at [725, 95] on icon at bounding box center [722, 95] width 14 height 14
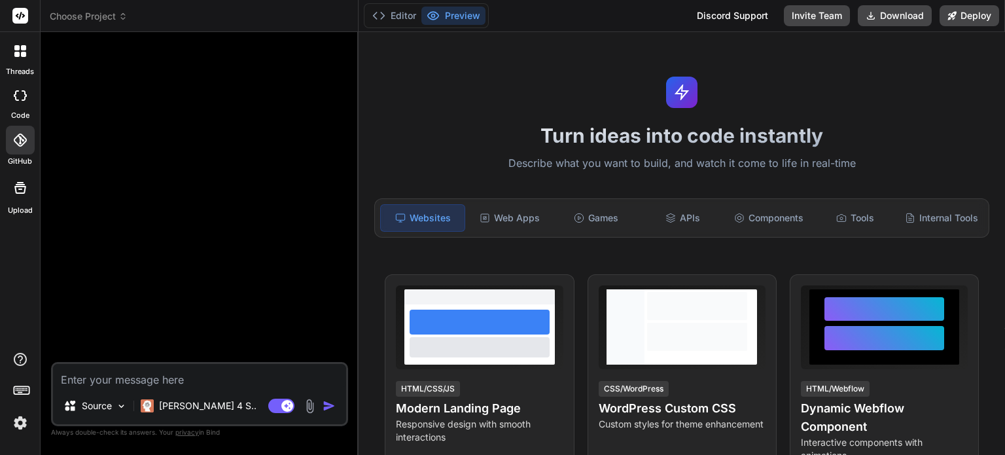
click at [258, 305] on div at bounding box center [201, 202] width 294 height 319
click at [113, 17] on span "Choose Project" at bounding box center [89, 16] width 78 height 13
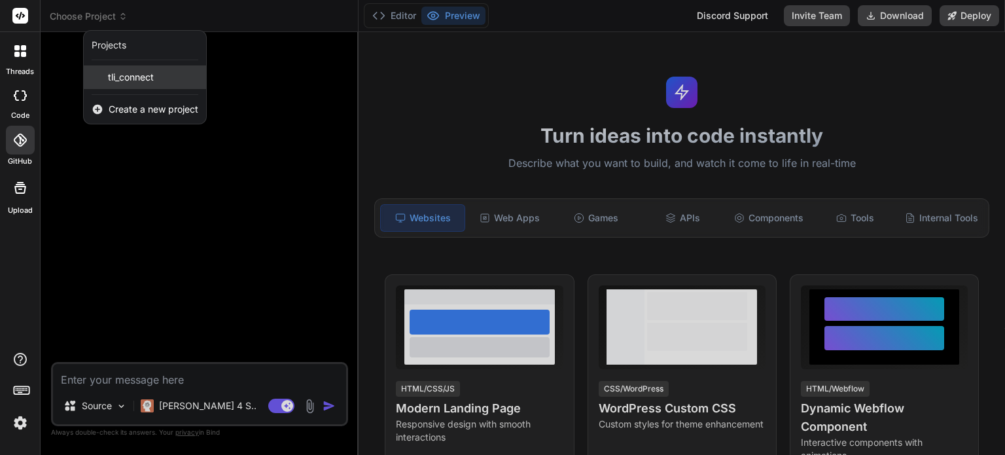
click at [124, 78] on span "tli_connect" at bounding box center [131, 77] width 46 height 13
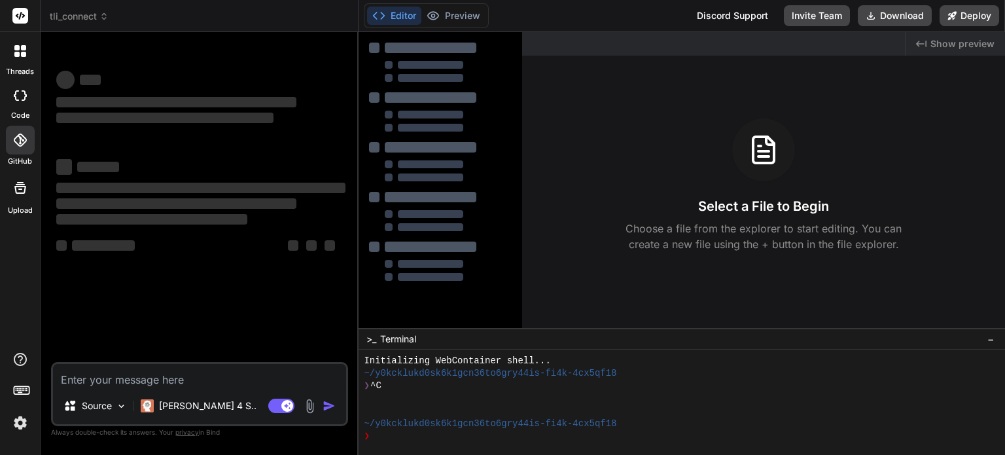
scroll to position [12, 0]
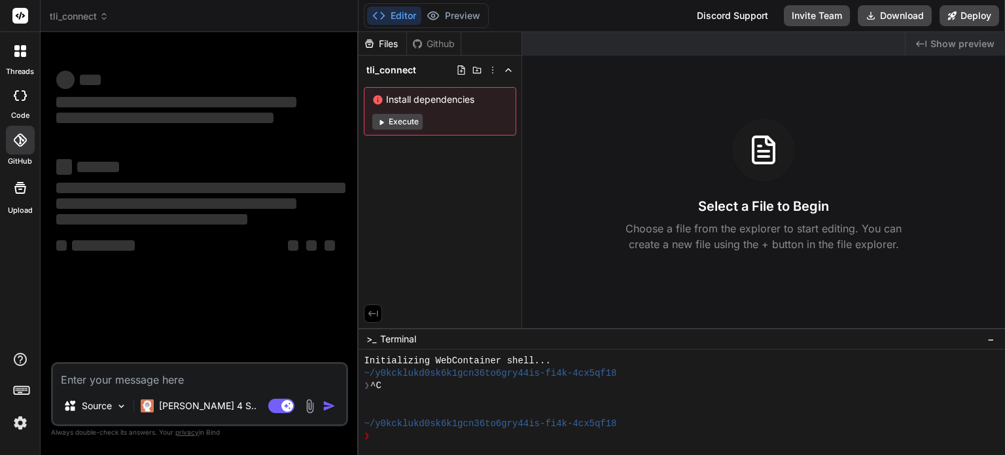
click at [432, 46] on div "Github" at bounding box center [434, 43] width 54 height 13
click at [434, 41] on div "Github" at bounding box center [434, 43] width 54 height 13
click at [386, 44] on div "Files" at bounding box center [382, 43] width 48 height 13
click at [435, 44] on div "Github" at bounding box center [434, 43] width 54 height 13
type textarea "x"
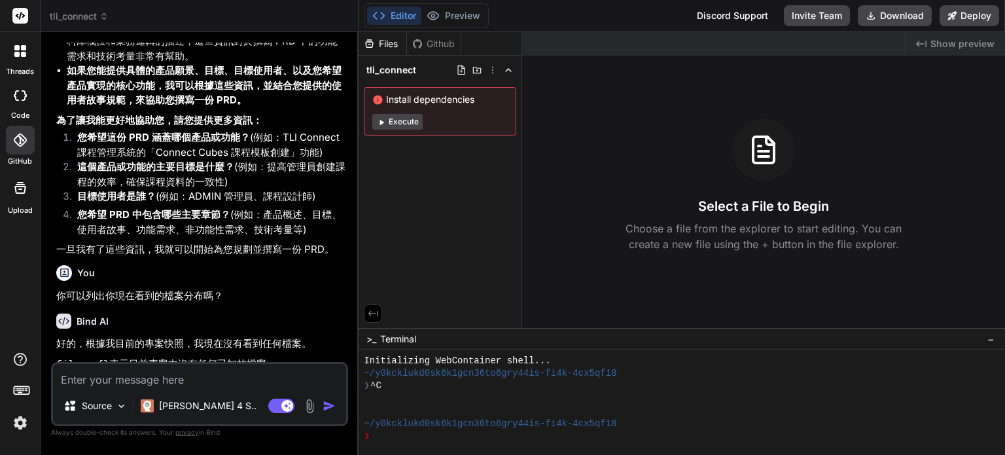
scroll to position [1408, 0]
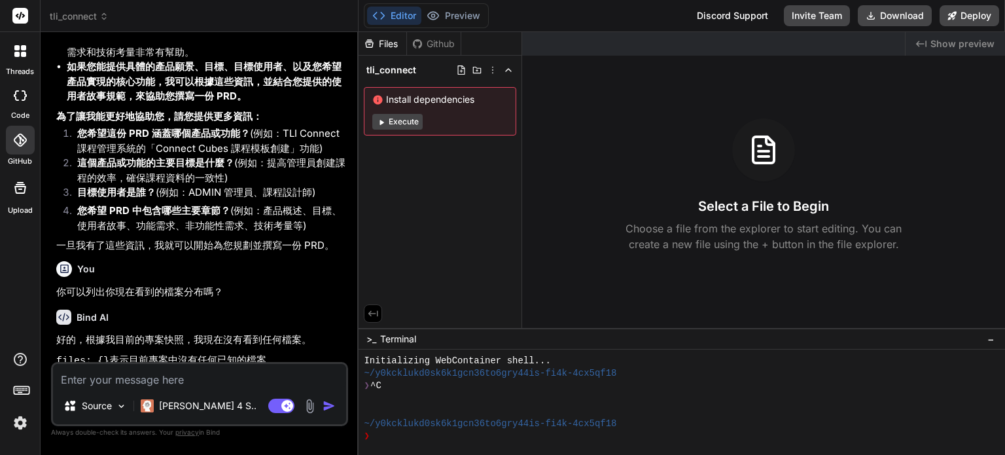
click at [429, 44] on div "Github" at bounding box center [434, 43] width 54 height 13
click at [379, 39] on div "Files" at bounding box center [382, 43] width 48 height 13
click at [445, 43] on div "Github" at bounding box center [434, 43] width 54 height 13
click at [175, 238] on p "一旦我有了這些資訊，我就可以開始為您規劃並撰寫一份 PRD。" at bounding box center [200, 245] width 289 height 15
